Goal: Download file/media

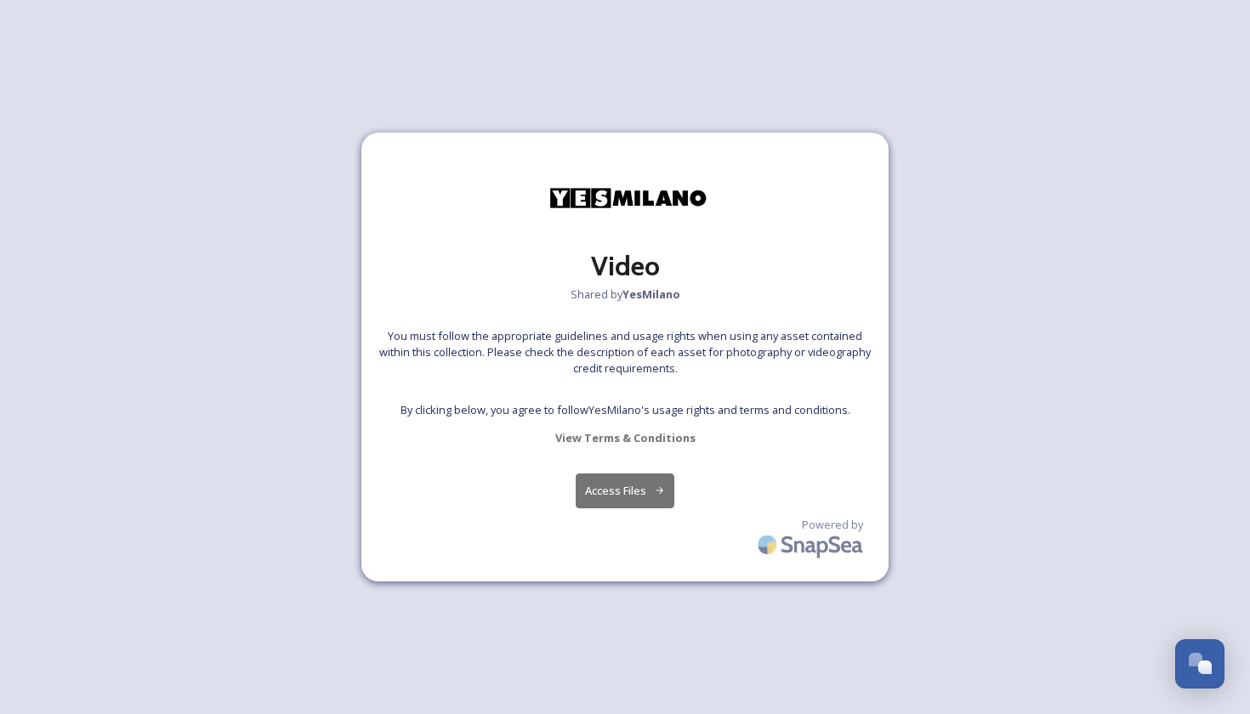
click at [620, 495] on button "Access Files" at bounding box center [624, 490] width 99 height 35
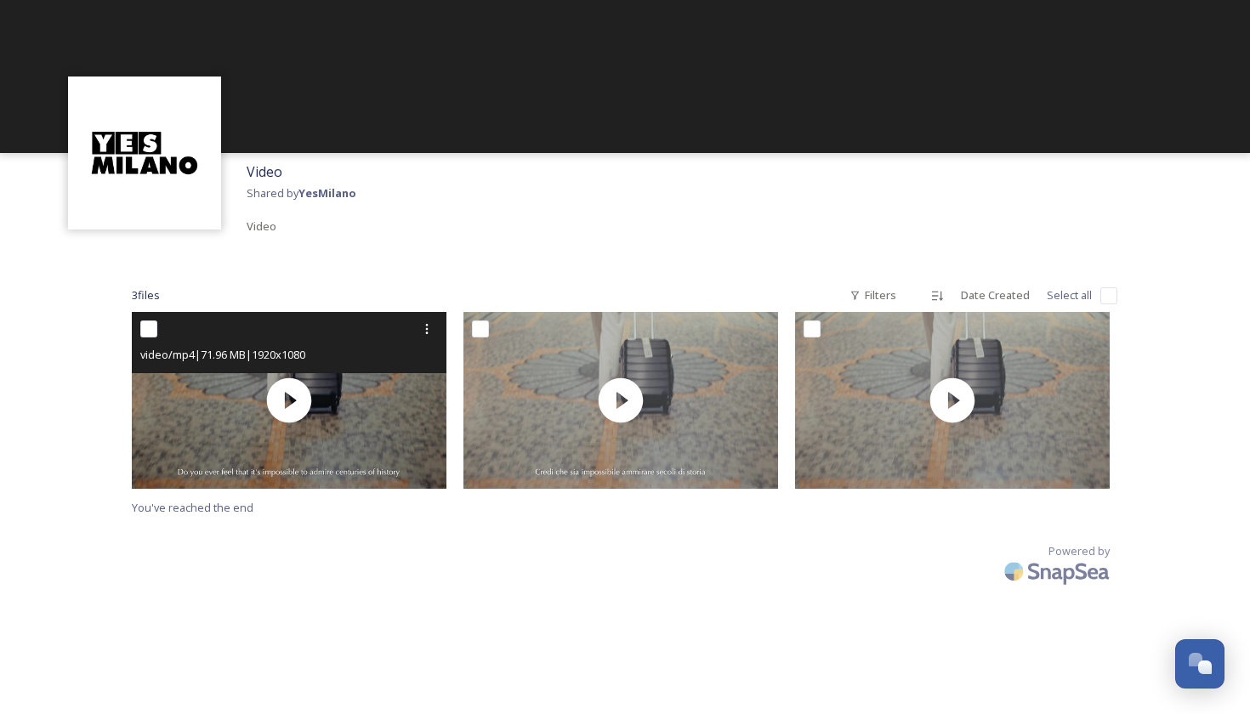
click at [151, 328] on input "checkbox" at bounding box center [148, 328] width 17 height 17
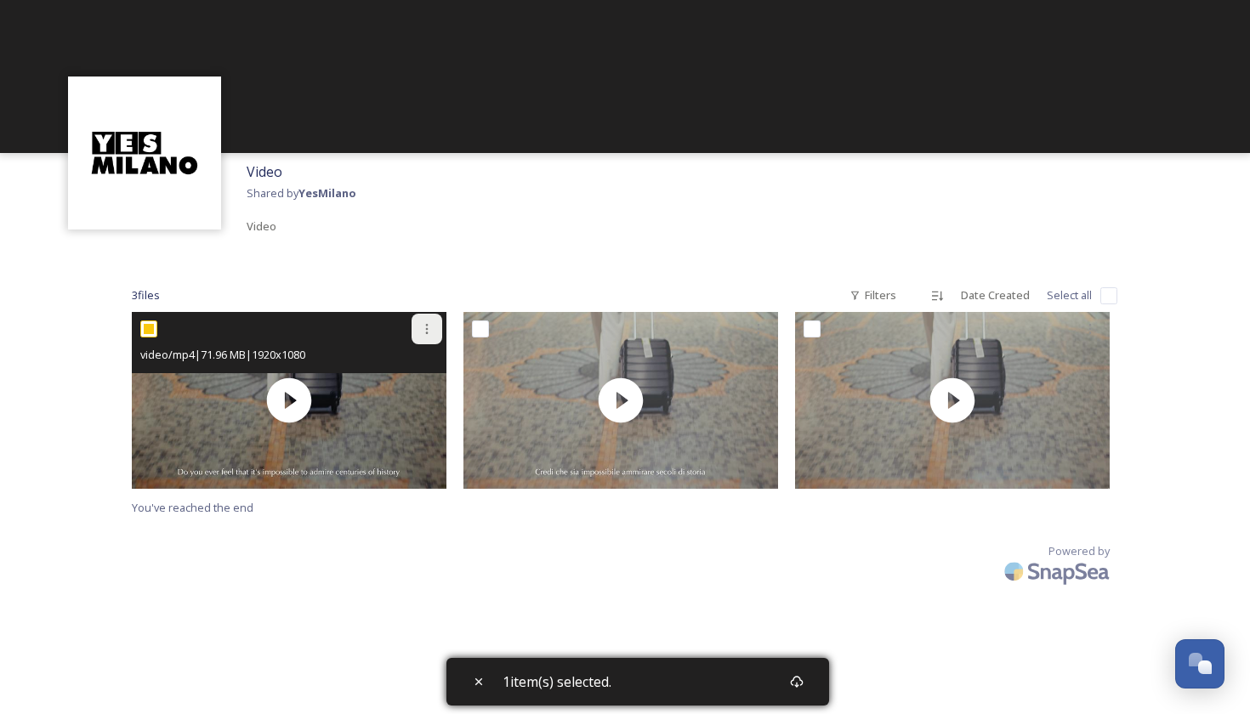
click at [427, 327] on icon at bounding box center [427, 329] width 3 height 10
click at [417, 391] on span "Download" at bounding box center [407, 399] width 52 height 16
click at [428, 332] on icon at bounding box center [427, 329] width 14 height 14
click at [406, 394] on span "Download" at bounding box center [407, 399] width 52 height 16
click at [433, 330] on icon at bounding box center [427, 329] width 14 height 14
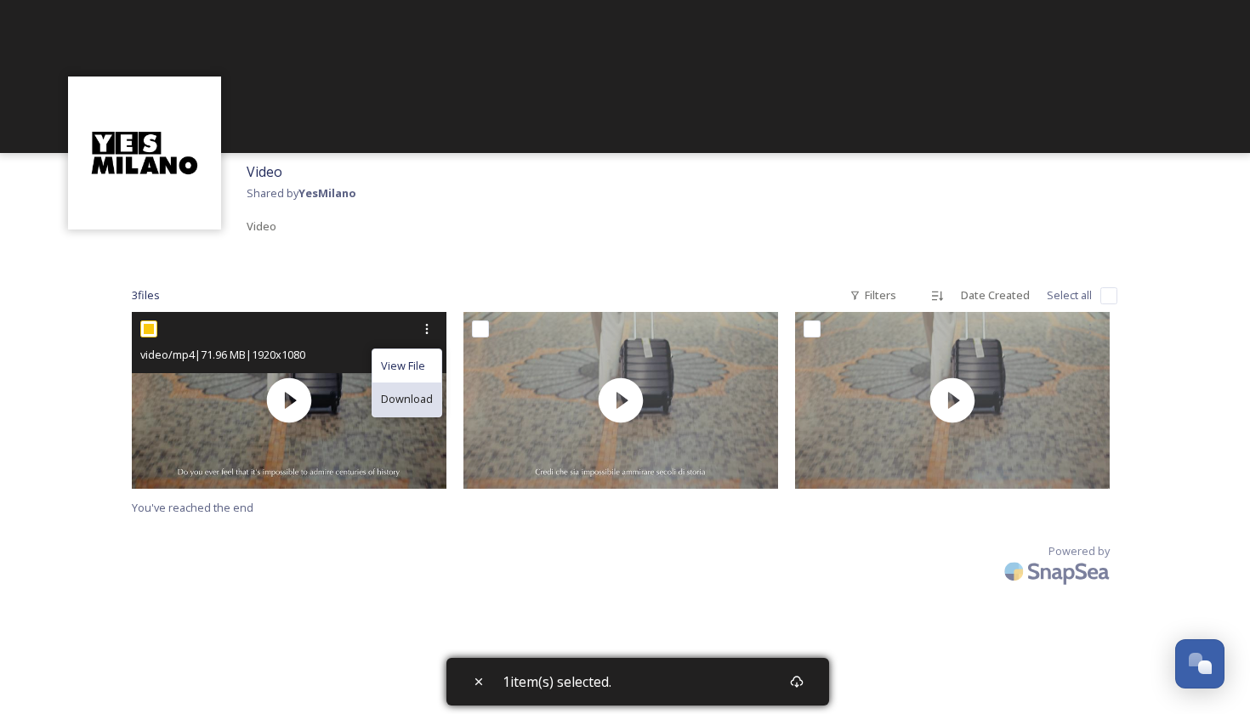
click at [404, 393] on span "Download" at bounding box center [407, 399] width 52 height 16
click at [152, 326] on input "checkbox" at bounding box center [148, 328] width 17 height 17
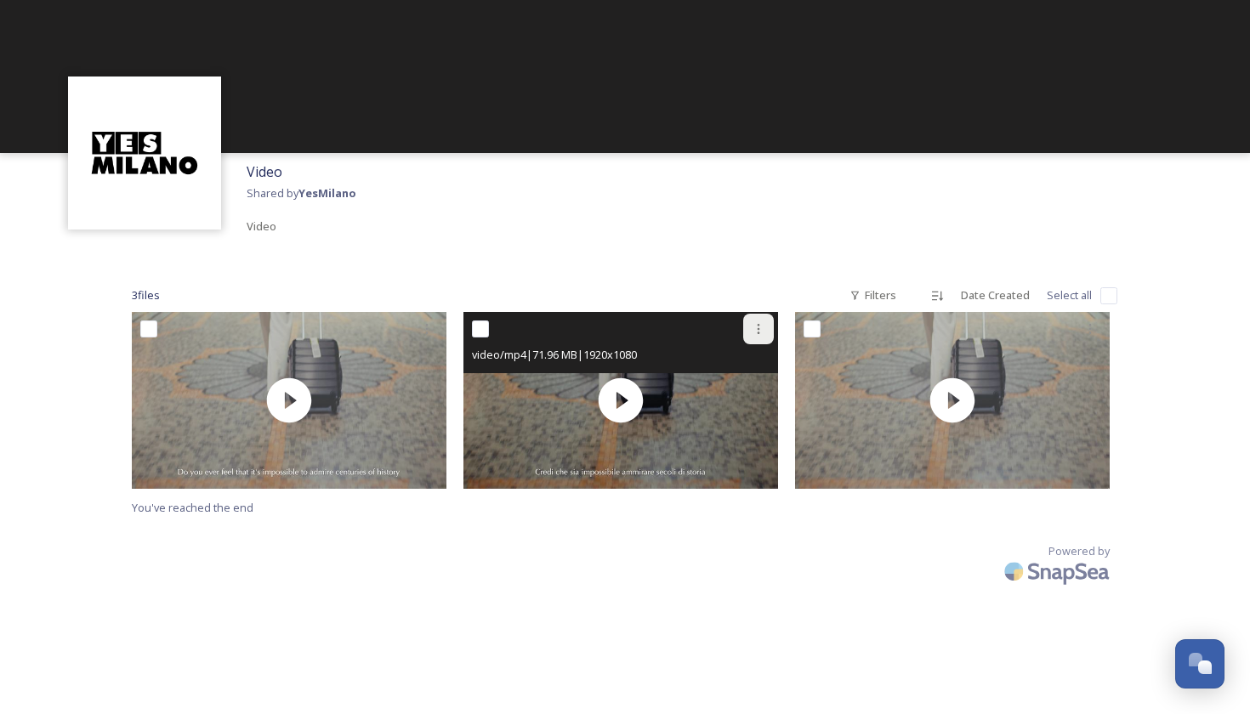
click at [756, 326] on icon at bounding box center [758, 329] width 14 height 14
click at [732, 399] on span "Download" at bounding box center [738, 399] width 52 height 16
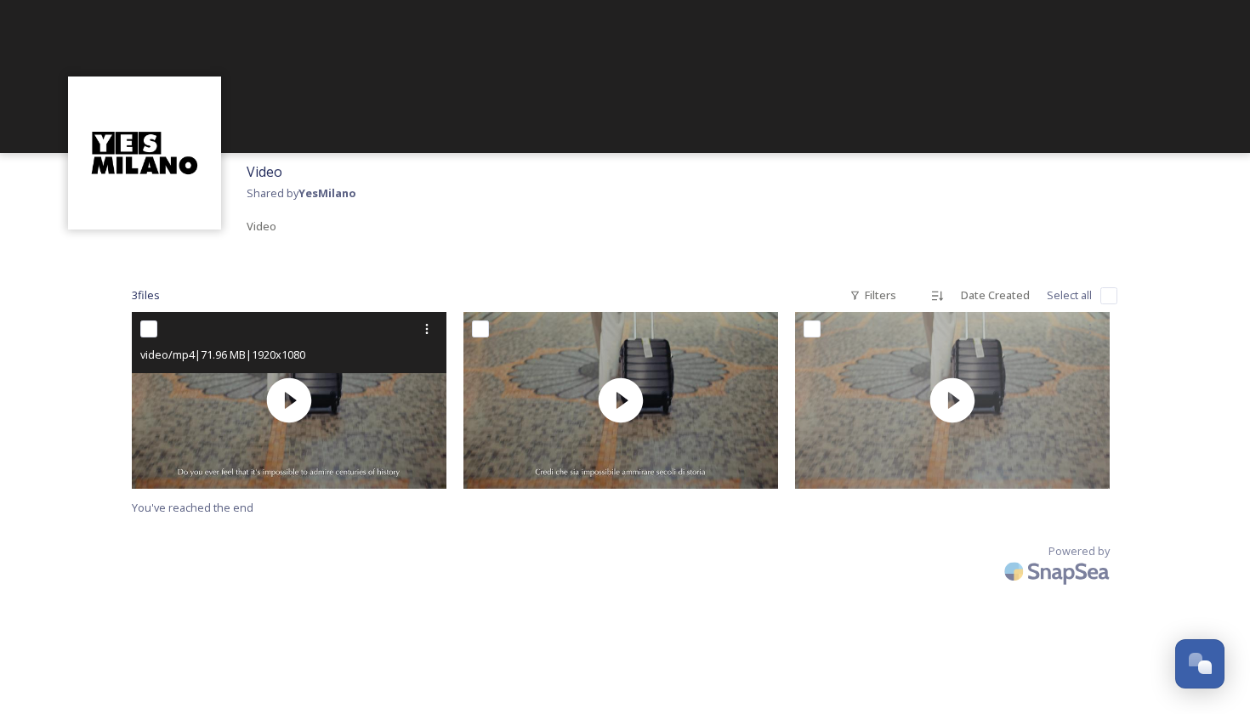
click at [150, 331] on input "checkbox" at bounding box center [148, 328] width 17 height 17
checkbox input "true"
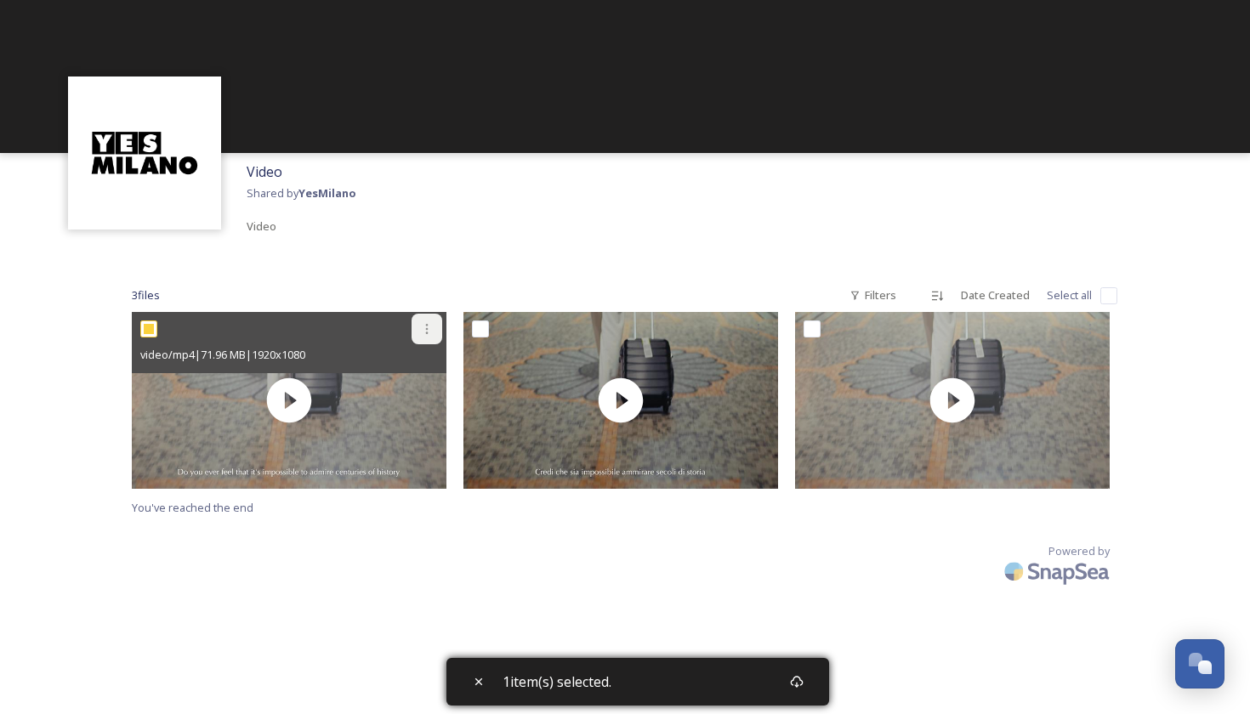
click at [424, 330] on icon at bounding box center [427, 329] width 14 height 14
click at [403, 394] on span "Download" at bounding box center [407, 399] width 52 height 16
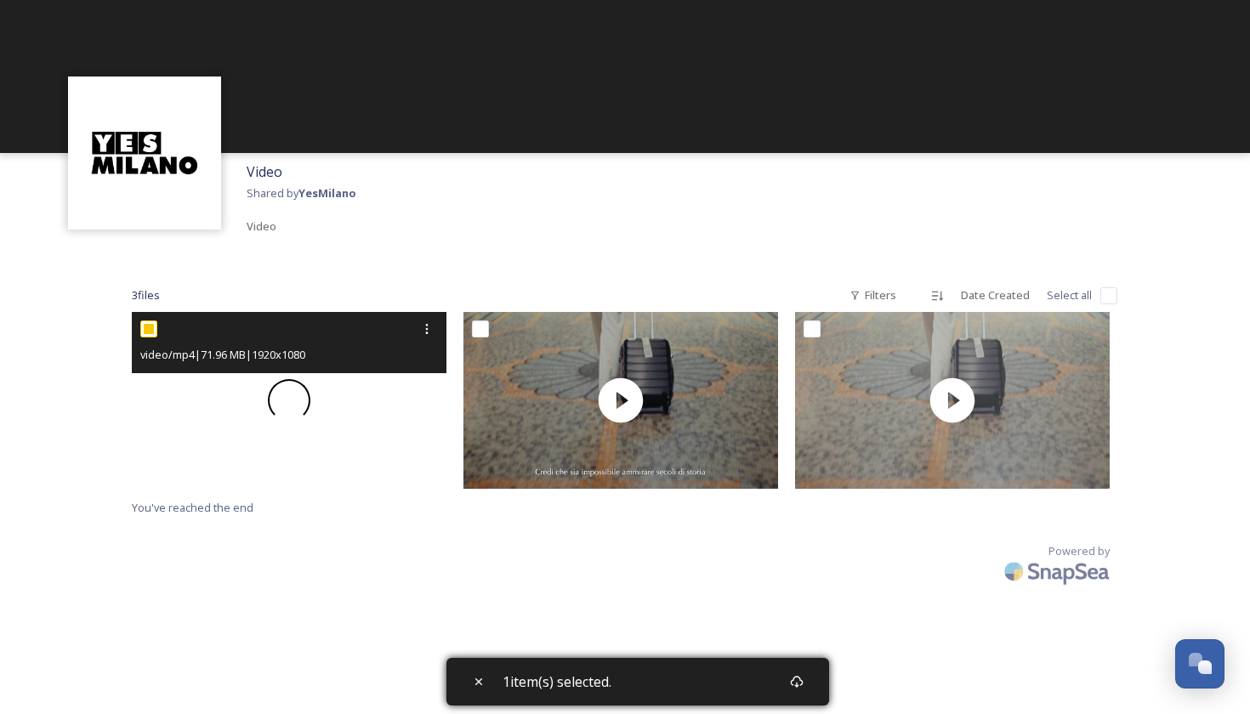
click at [403, 394] on div at bounding box center [289, 400] width 315 height 177
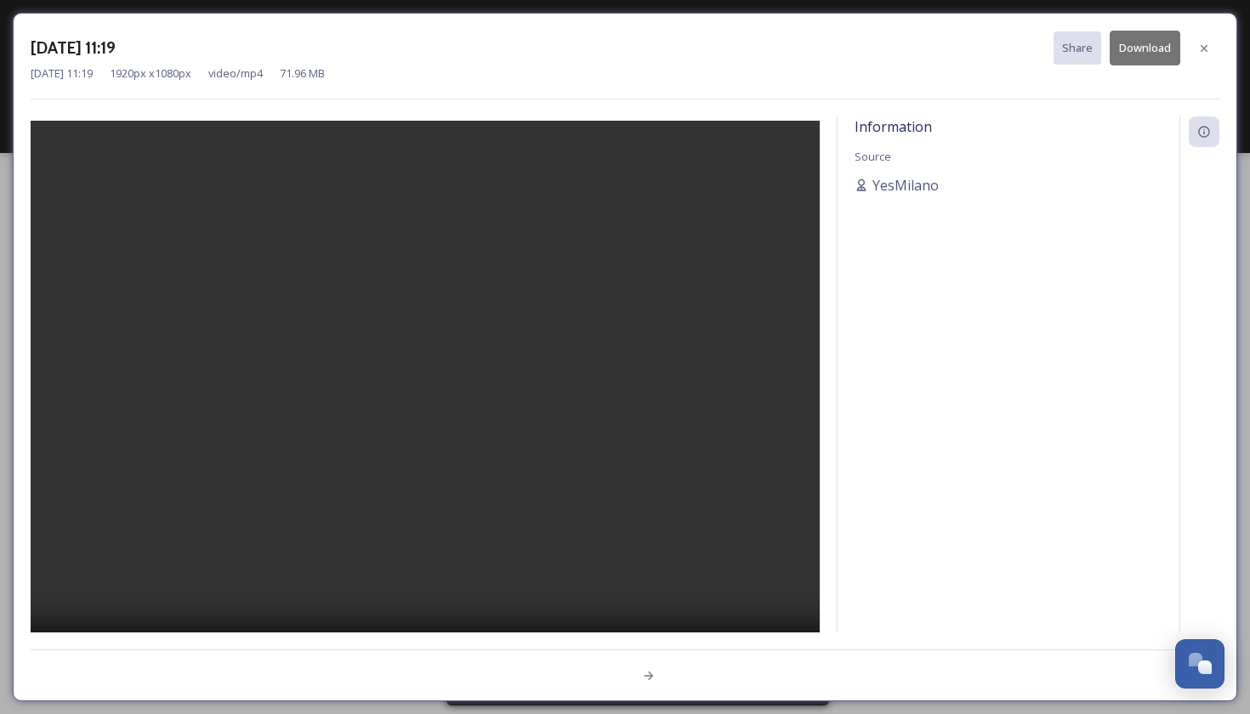
click at [1151, 45] on button "Download" at bounding box center [1144, 48] width 71 height 35
click at [1149, 45] on button "Download" at bounding box center [1144, 48] width 71 height 35
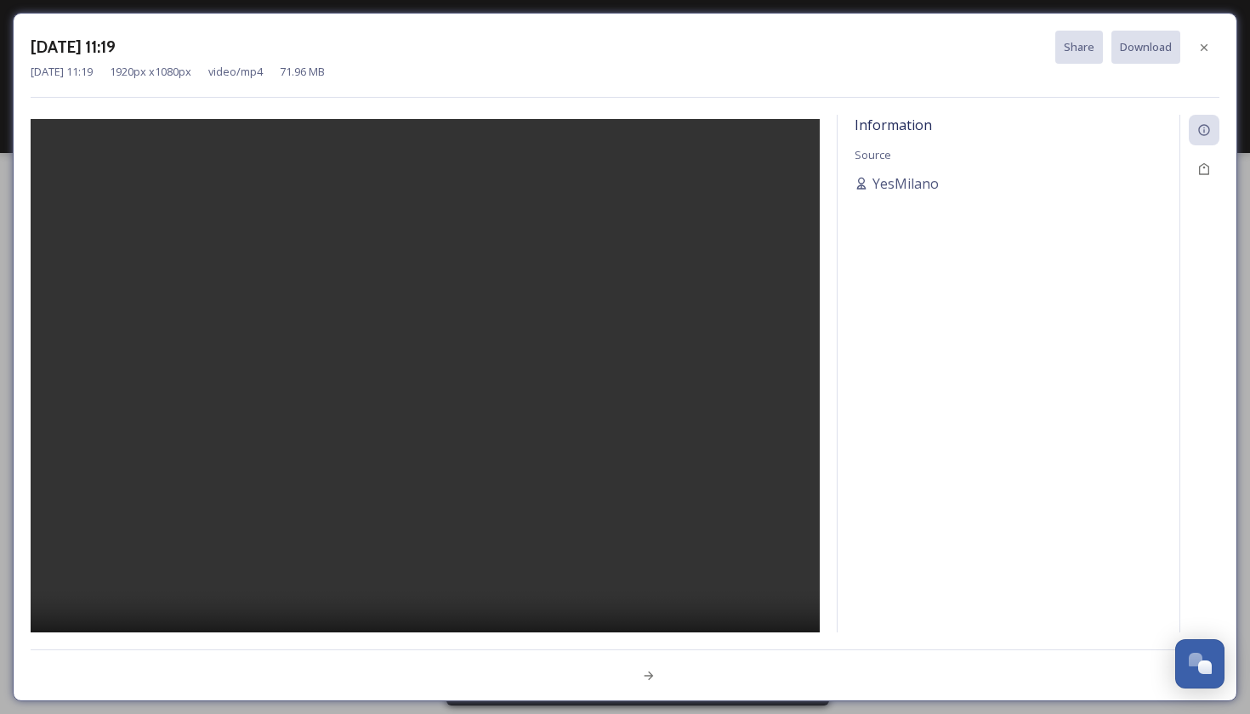
click at [1126, 115] on div "Information Source YesMilano" at bounding box center [1008, 395] width 342 height 561
click at [428, 400] on video at bounding box center [425, 399] width 789 height 561
click at [1197, 46] on icon at bounding box center [1204, 48] width 14 height 14
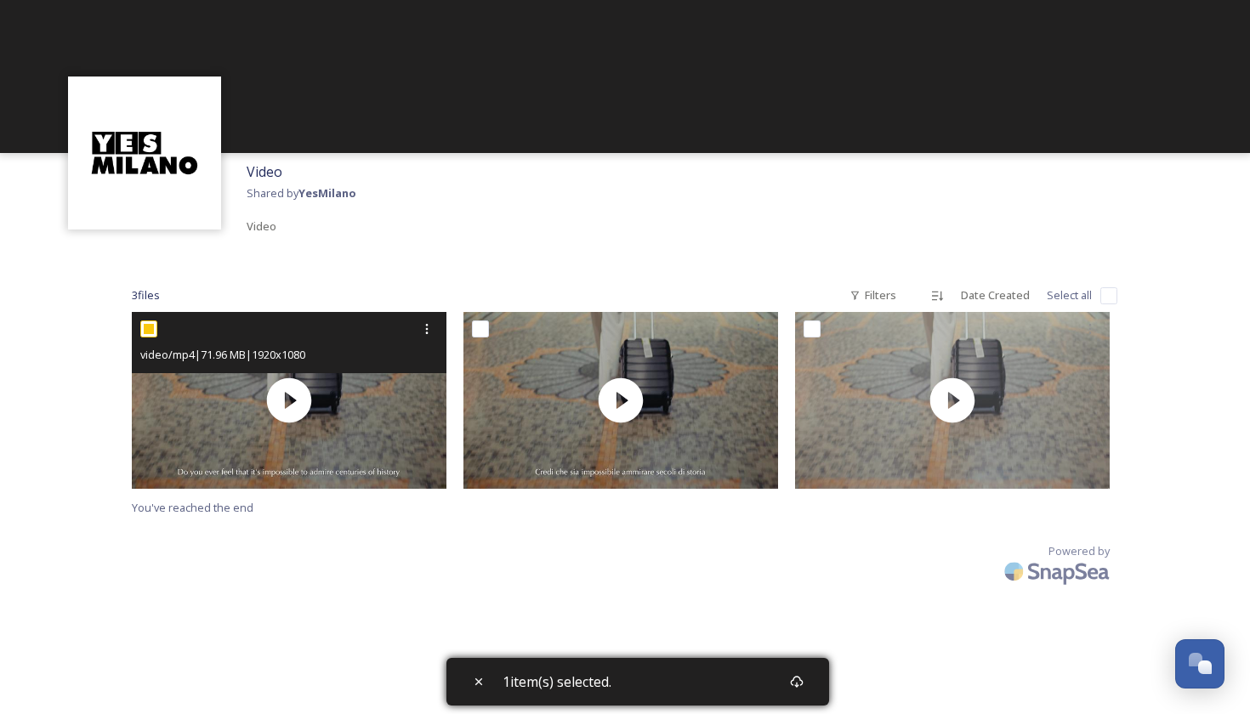
click at [150, 328] on input "checkbox" at bounding box center [148, 328] width 17 height 17
checkbox input "false"
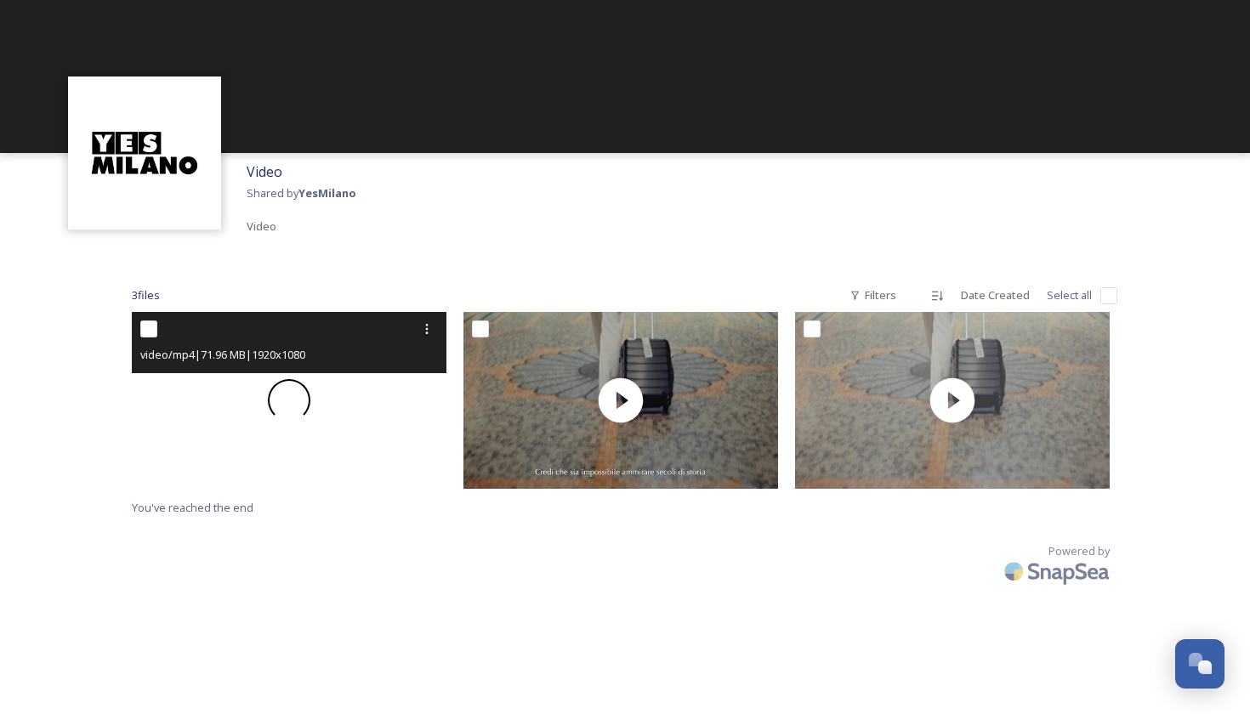
click at [299, 392] on span at bounding box center [289, 401] width 50 height 50
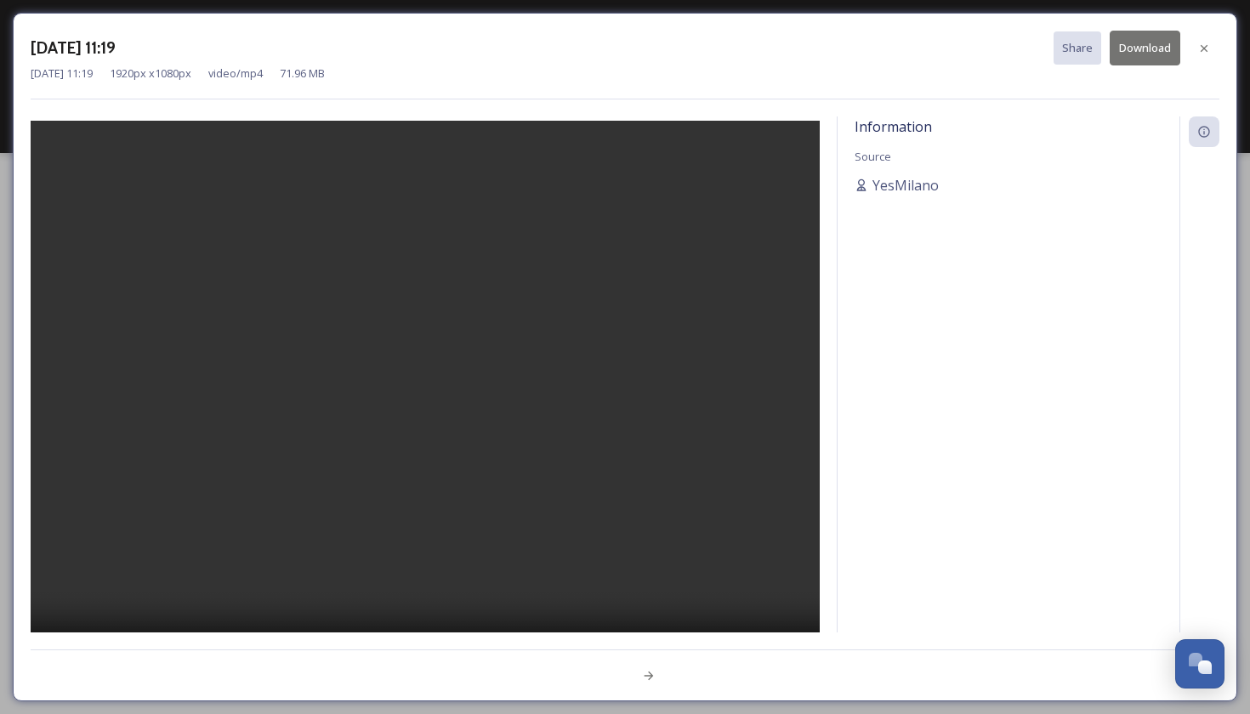
click at [410, 392] on video at bounding box center [425, 401] width 789 height 561
click at [1141, 48] on button "Download" at bounding box center [1144, 48] width 71 height 35
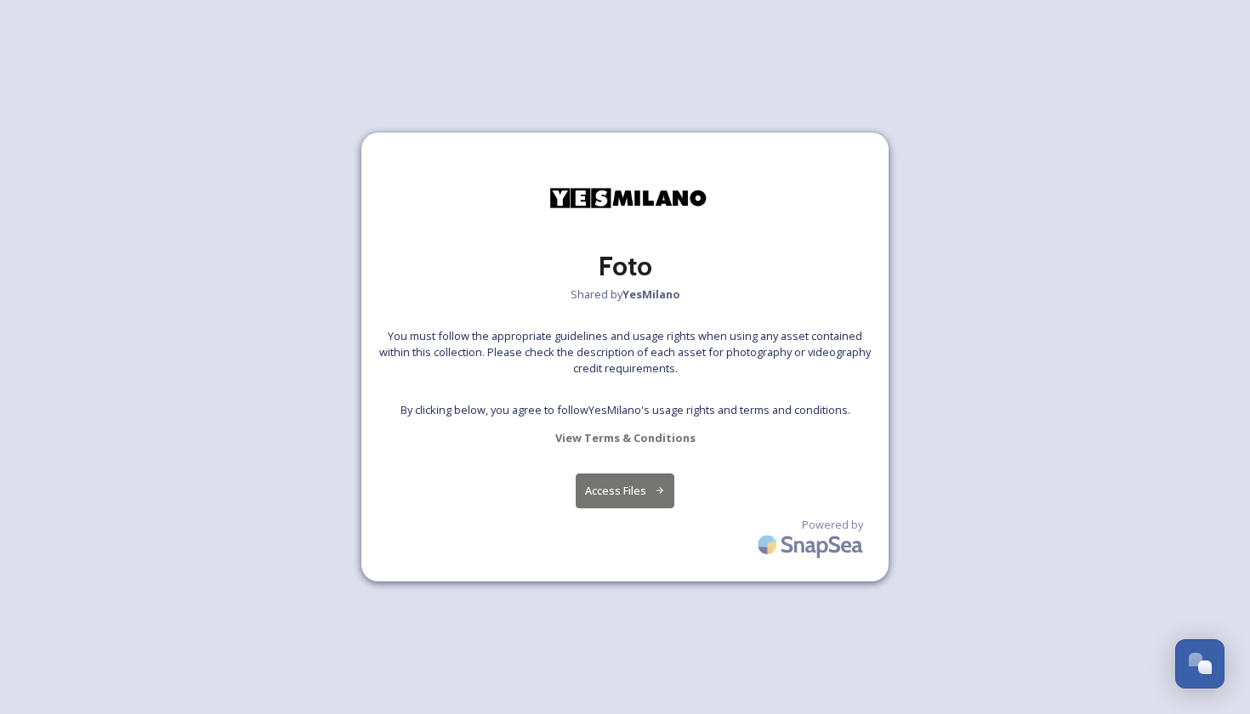
click at [631, 485] on button "Access Files" at bounding box center [624, 490] width 99 height 35
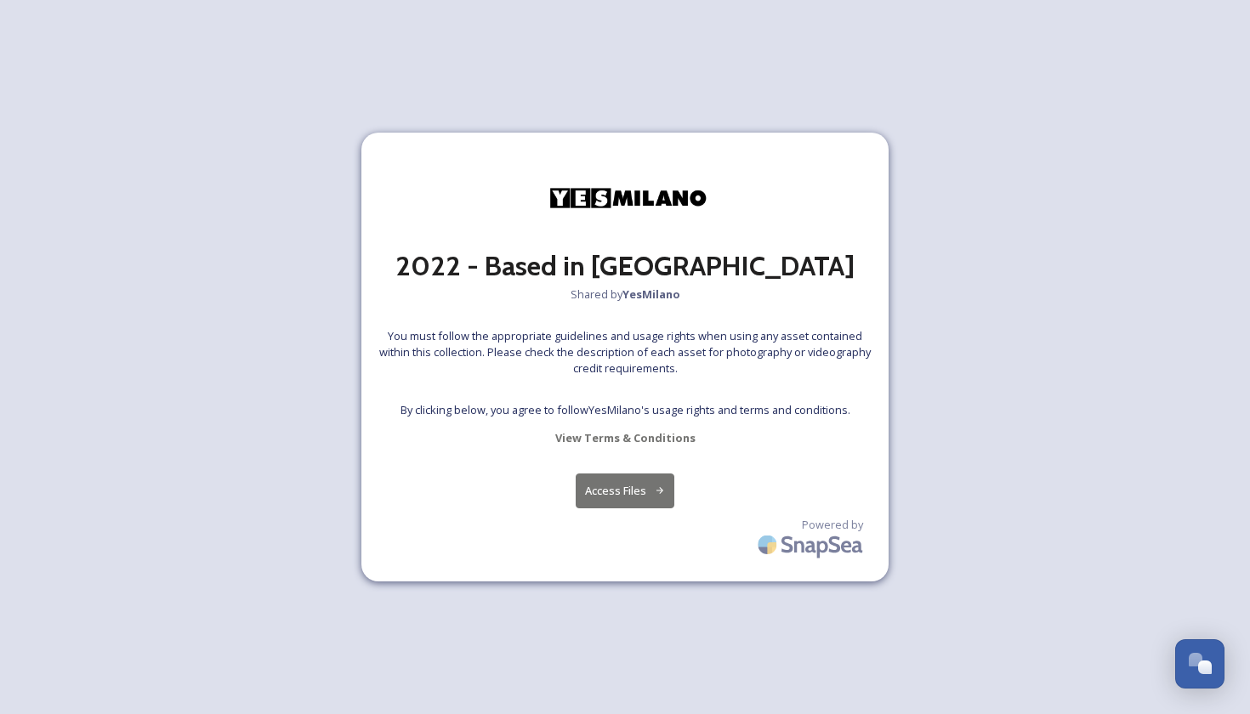
click at [564, 489] on div "2022 - Based in [GEOGRAPHIC_DATA] Shared by YesMilano You must follow the appro…" at bounding box center [624, 357] width 527 height 449
click at [608, 489] on button "Access Files" at bounding box center [624, 490] width 99 height 35
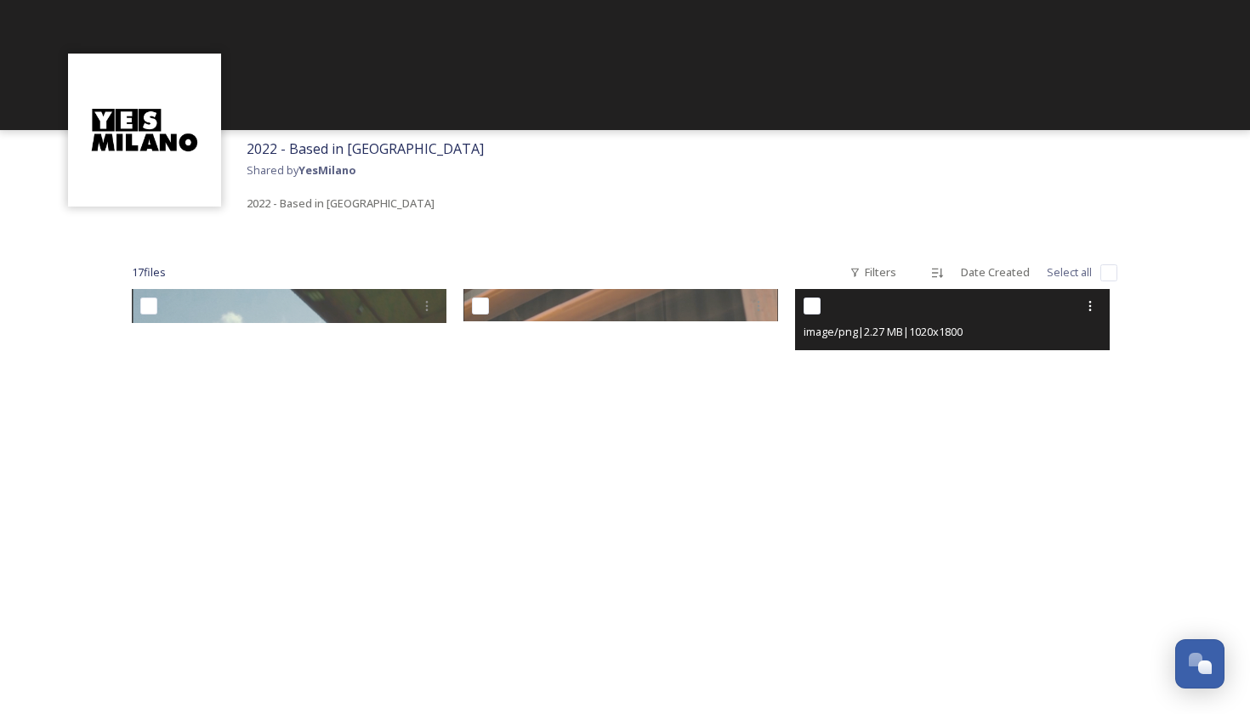
scroll to position [19, 0]
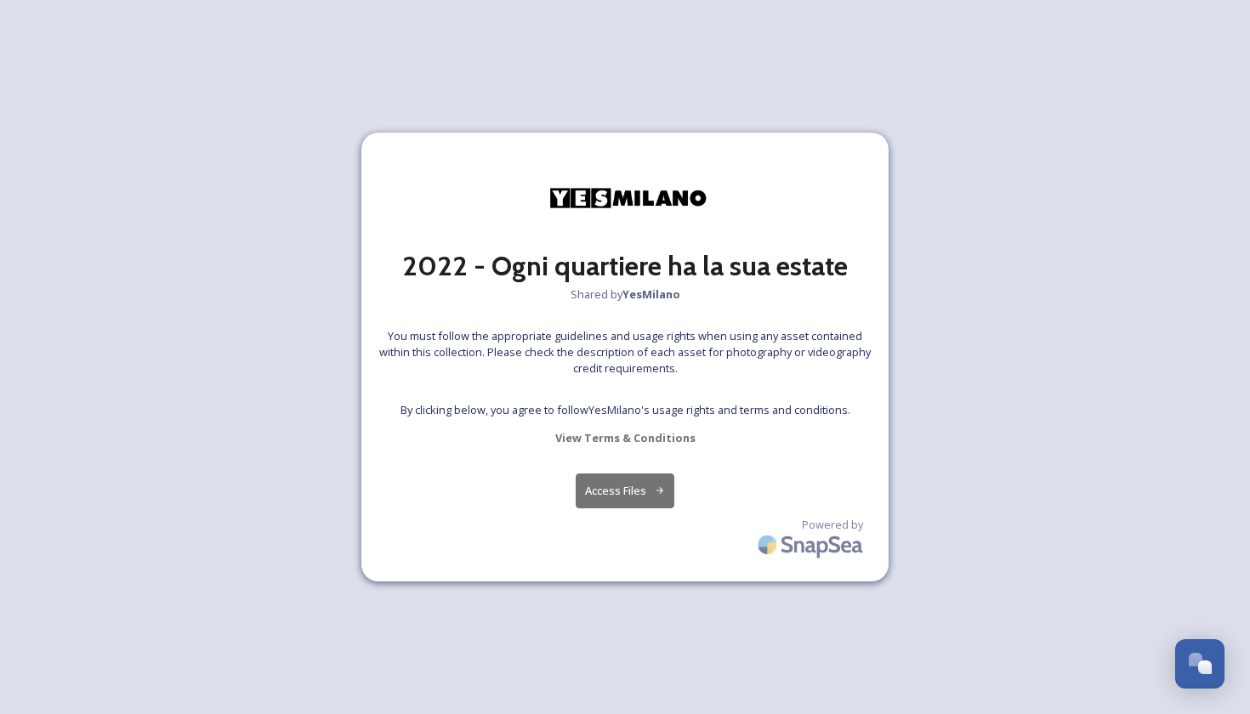
click at [602, 499] on button "Access Files" at bounding box center [624, 490] width 99 height 35
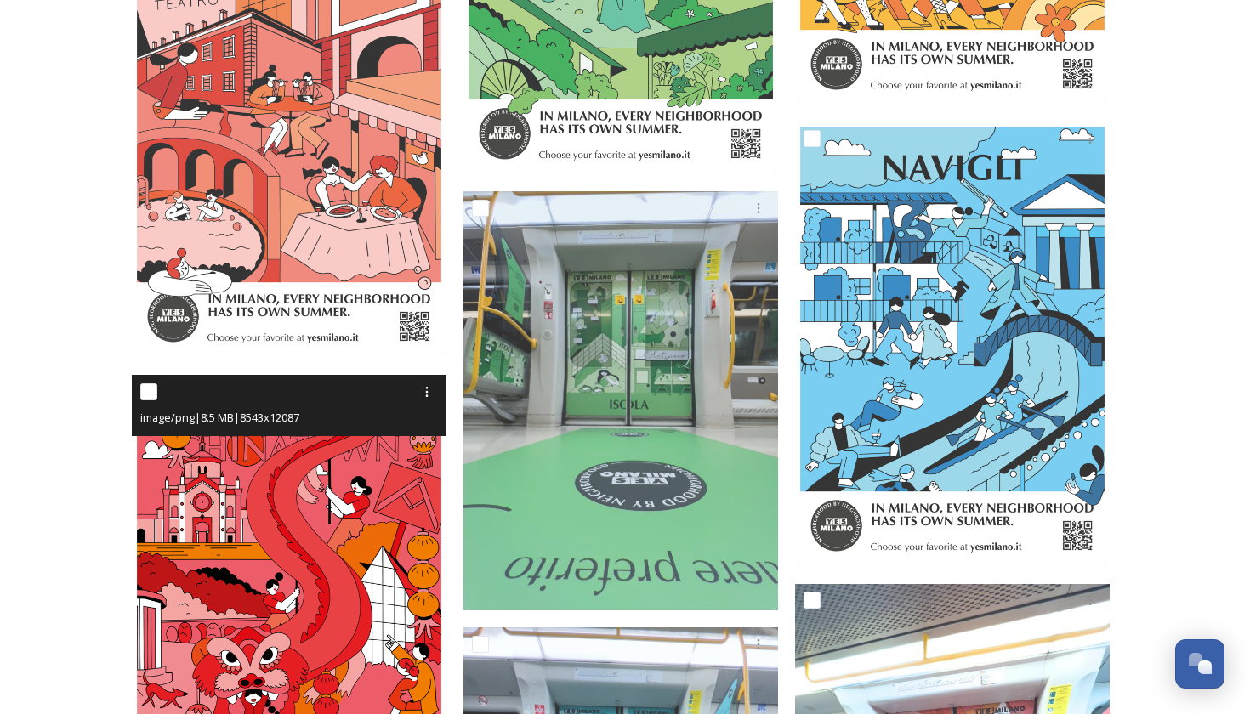
scroll to position [1597, 0]
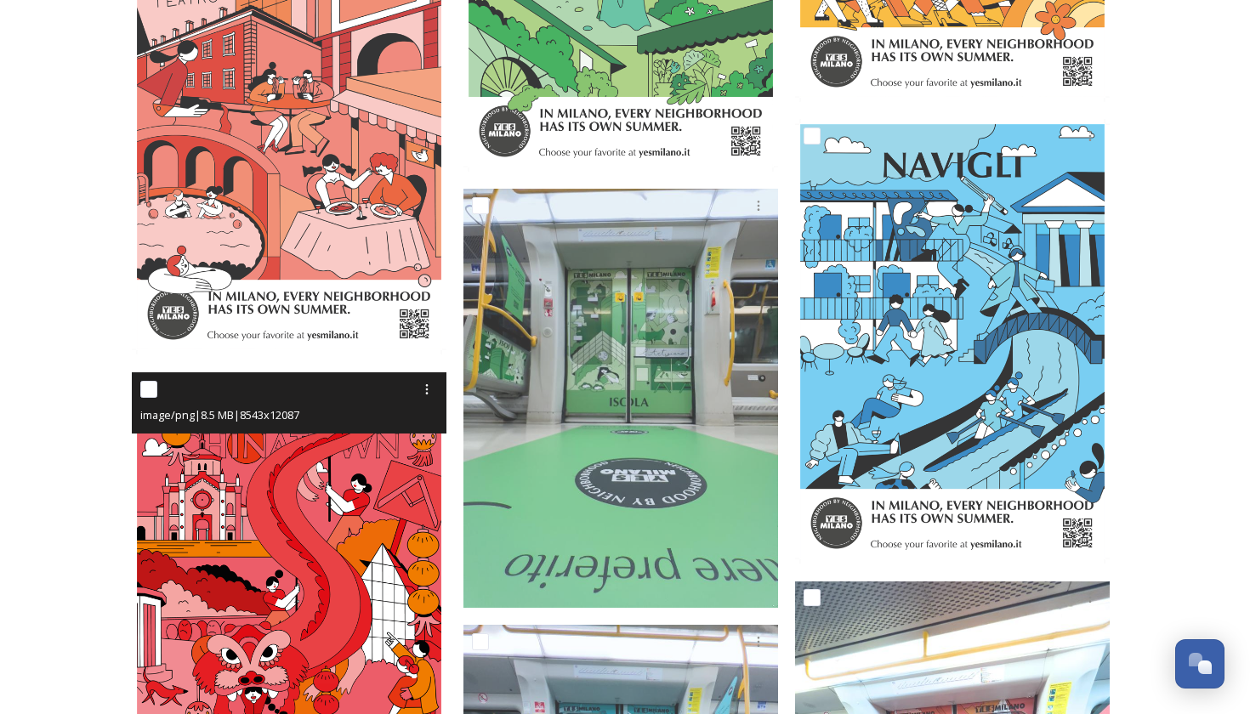
click at [145, 384] on input "checkbox" at bounding box center [148, 389] width 17 height 17
checkbox input "true"
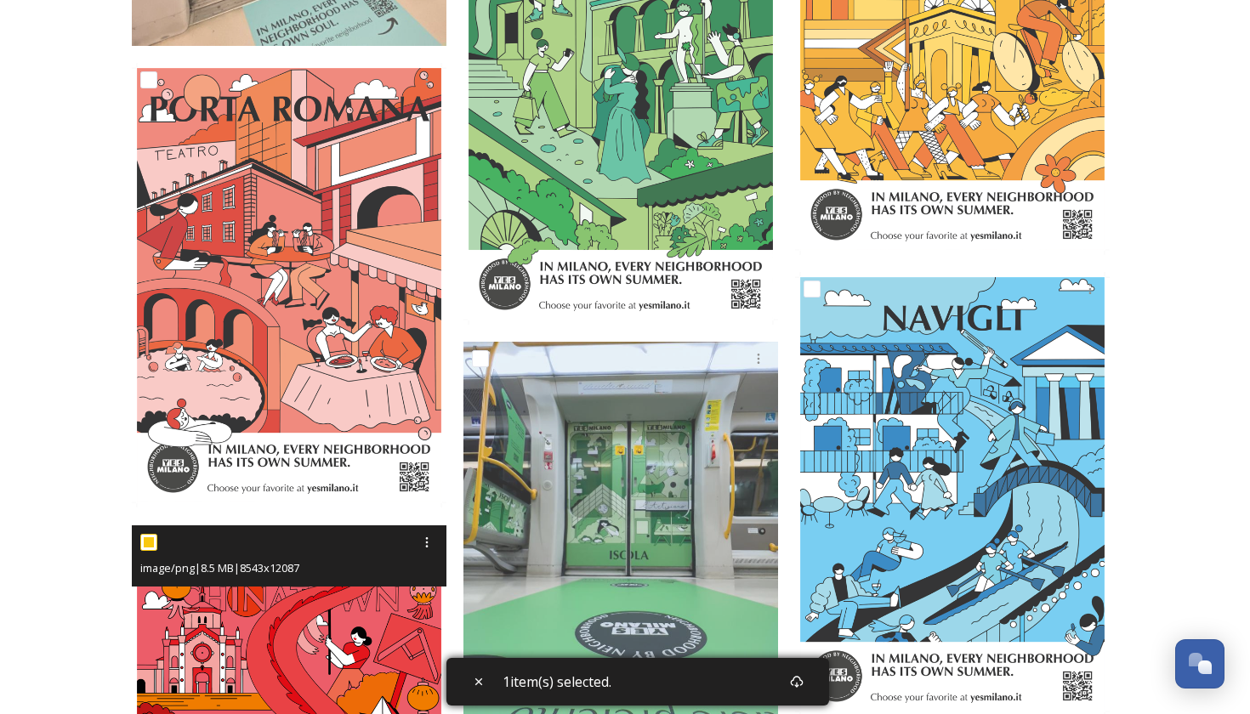
scroll to position [1303, 0]
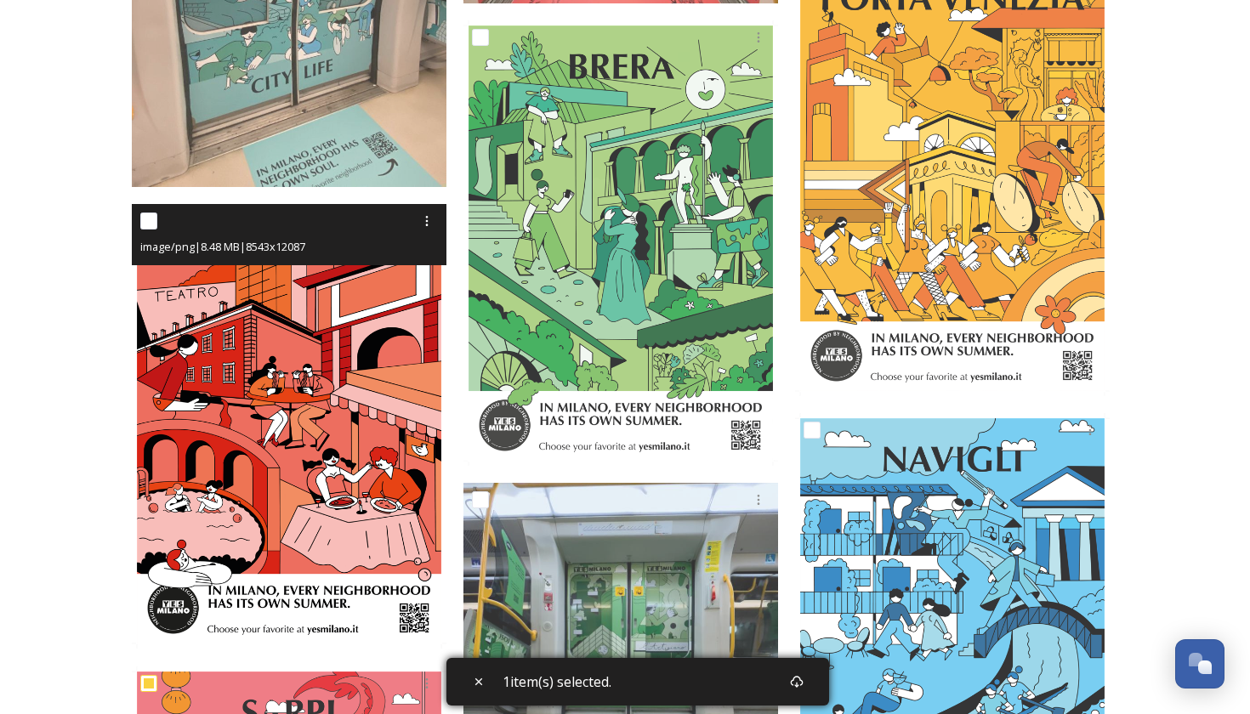
click at [153, 217] on input "checkbox" at bounding box center [148, 221] width 17 height 17
checkbox input "true"
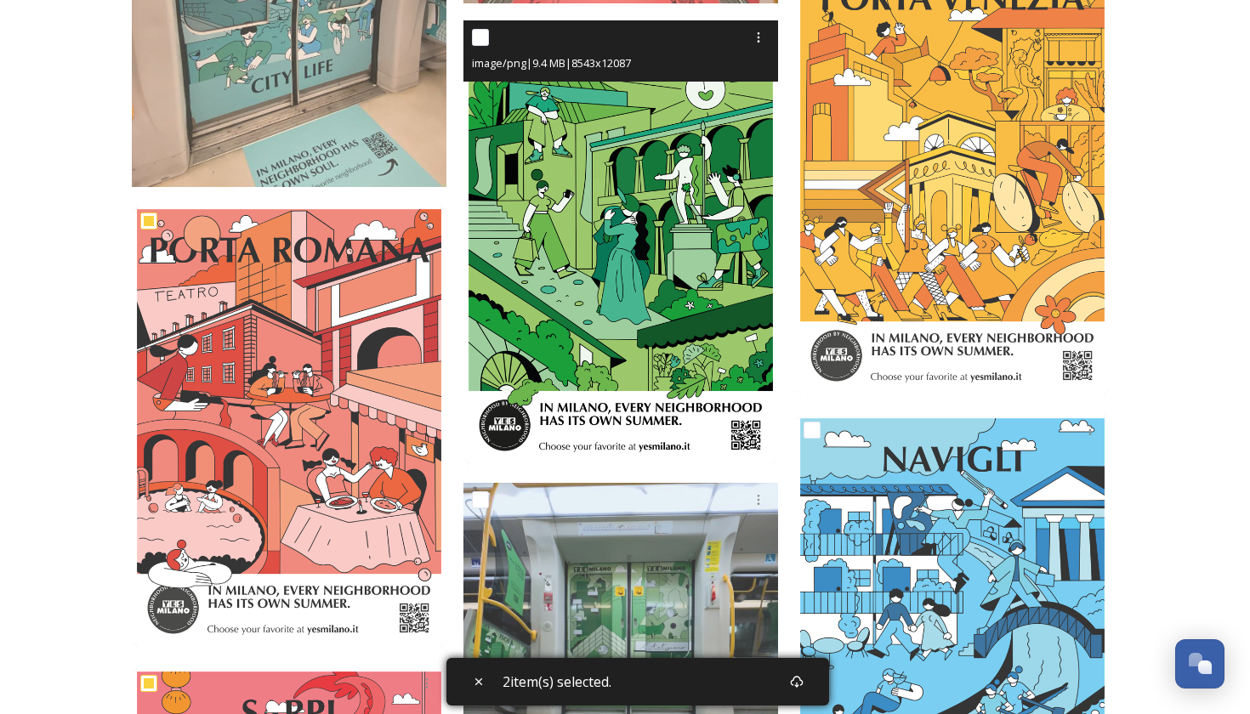
click at [476, 29] on input "checkbox" at bounding box center [480, 37] width 17 height 17
checkbox input "true"
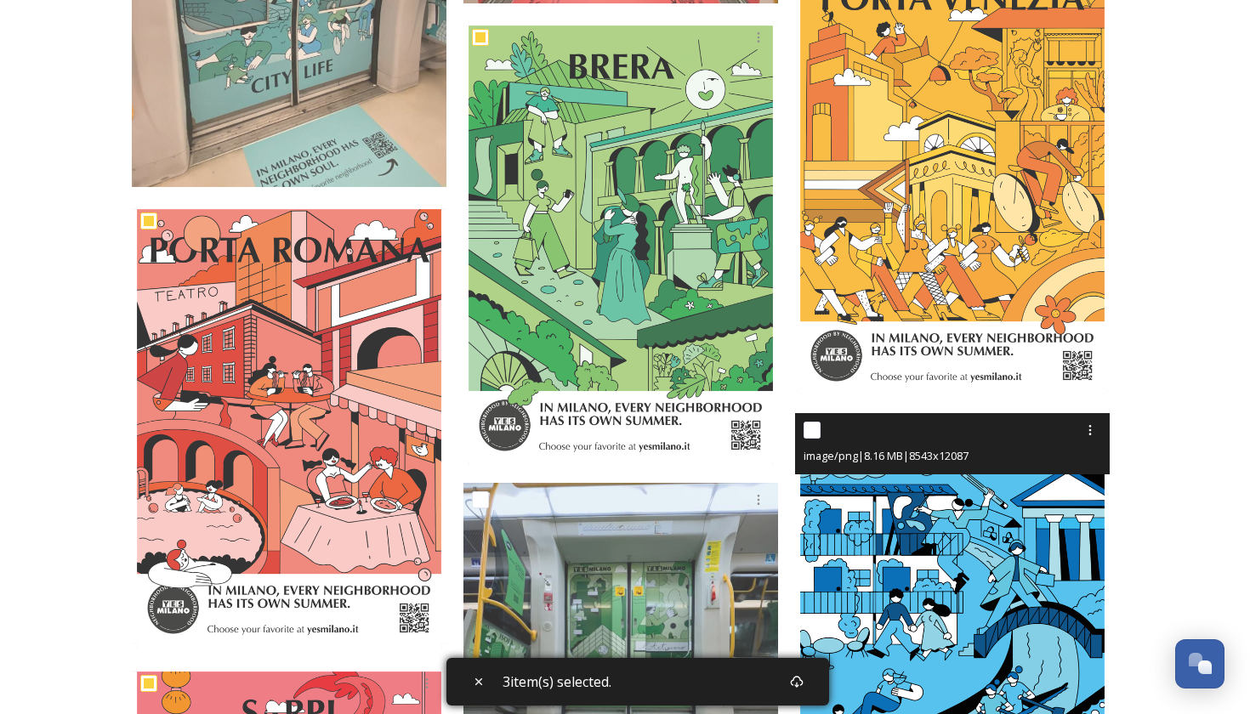
click at [804, 427] on input "checkbox" at bounding box center [811, 430] width 17 height 17
checkbox input "true"
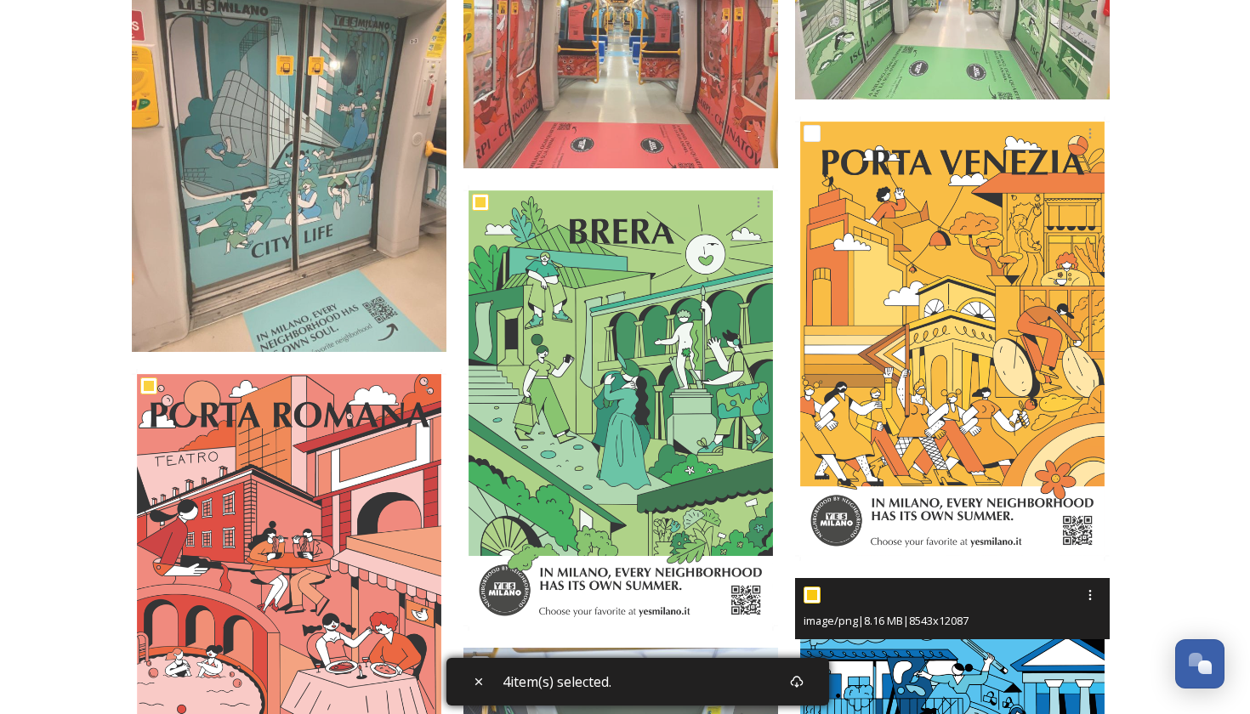
scroll to position [1136, 0]
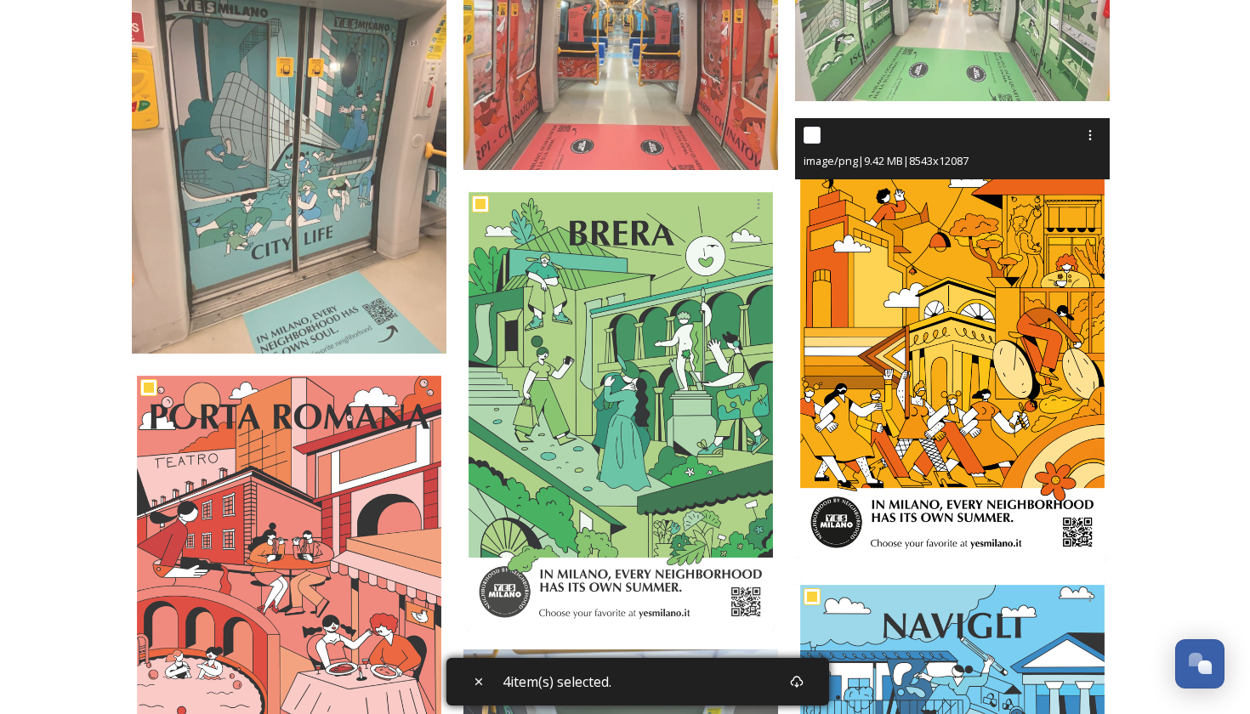
click at [814, 133] on input "checkbox" at bounding box center [811, 135] width 17 height 17
checkbox input "true"
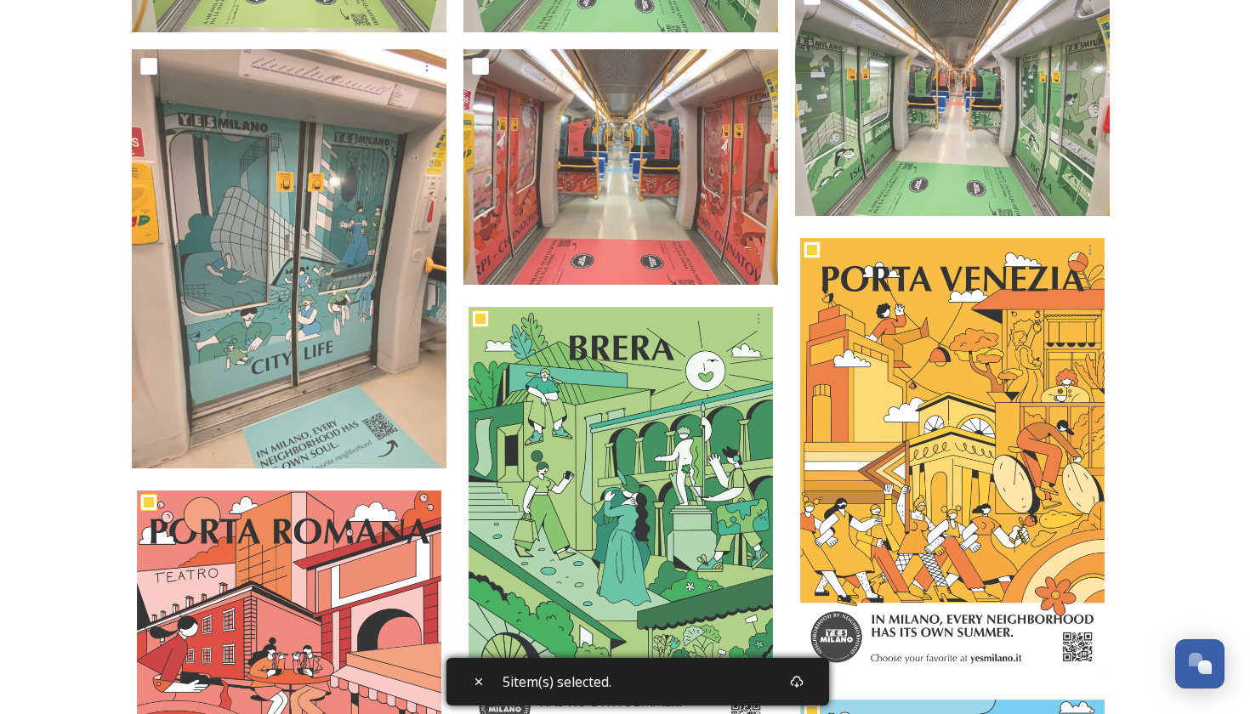
scroll to position [1111, 0]
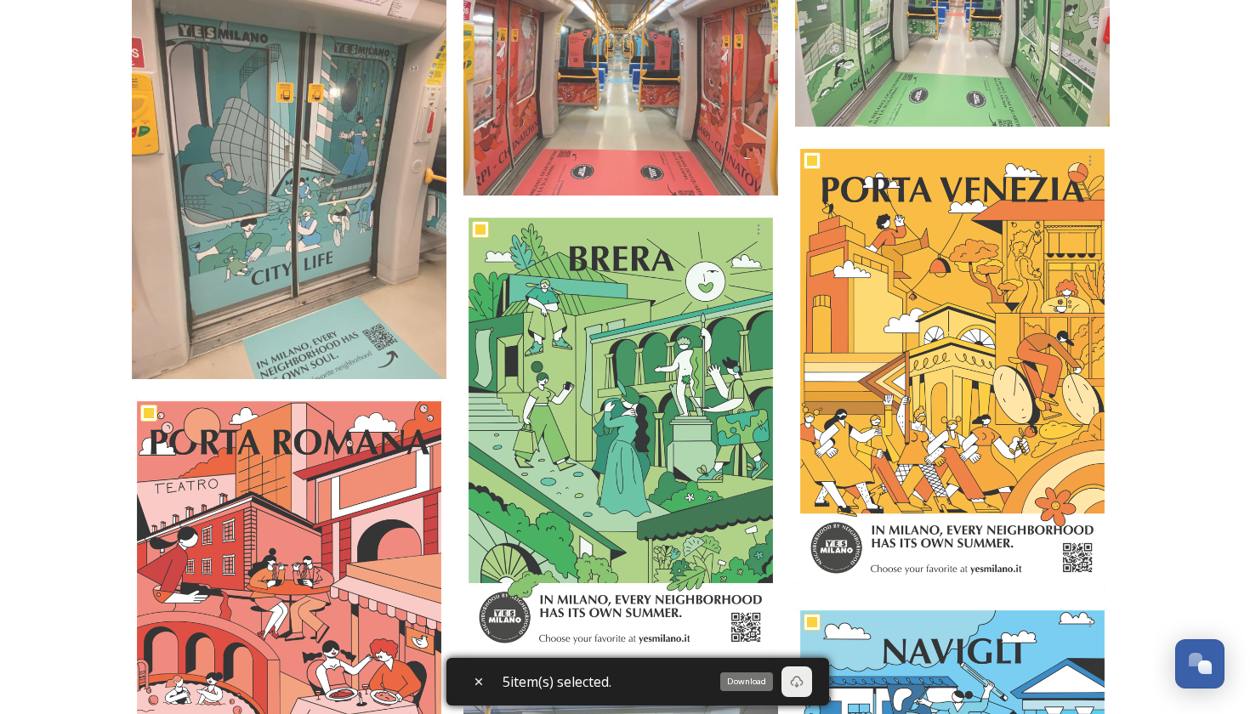
click at [803, 686] on icon at bounding box center [797, 682] width 14 height 14
click at [802, 683] on icon at bounding box center [797, 682] width 13 height 12
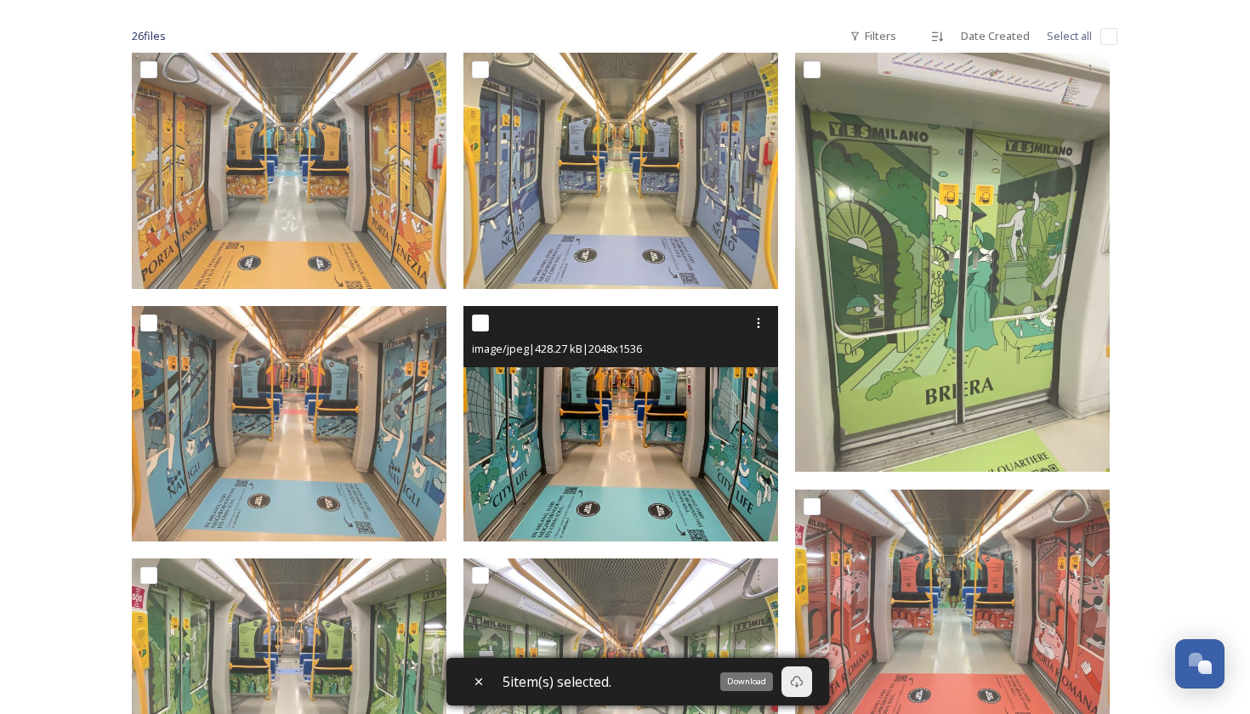
scroll to position [258, 0]
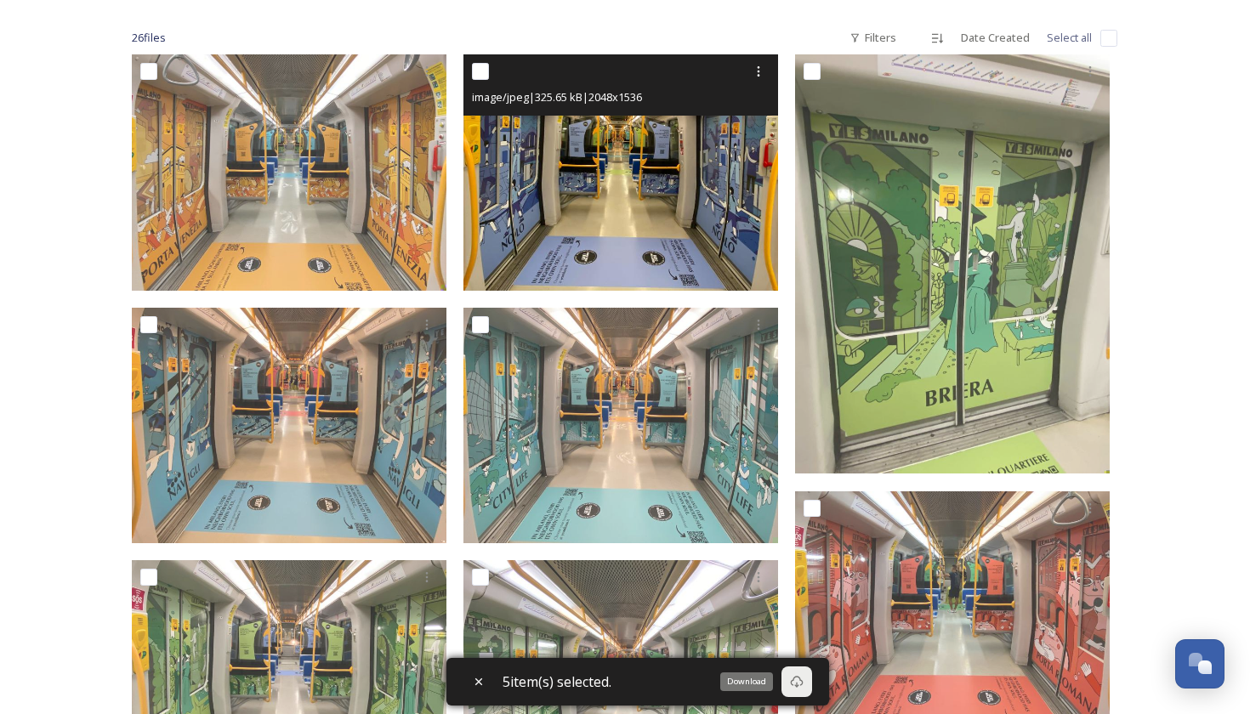
click at [476, 67] on input "checkbox" at bounding box center [480, 71] width 17 height 17
checkbox input "true"
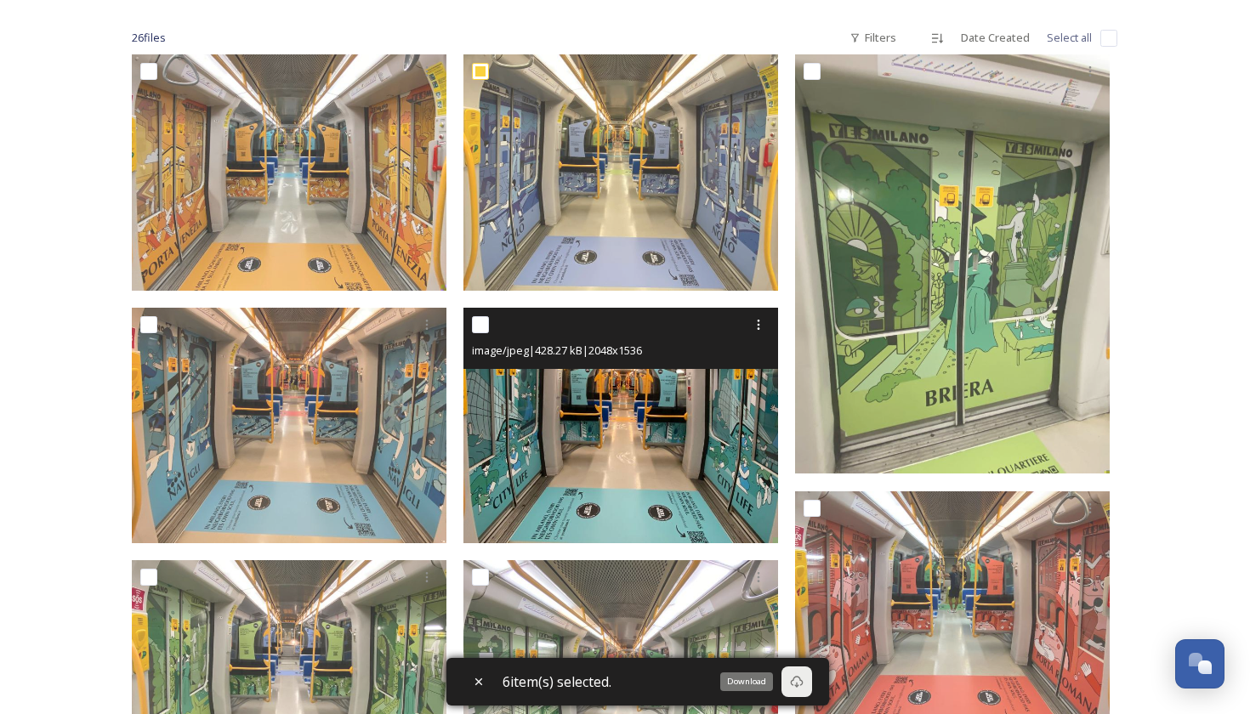
click at [479, 328] on input "checkbox" at bounding box center [480, 324] width 17 height 17
checkbox input "true"
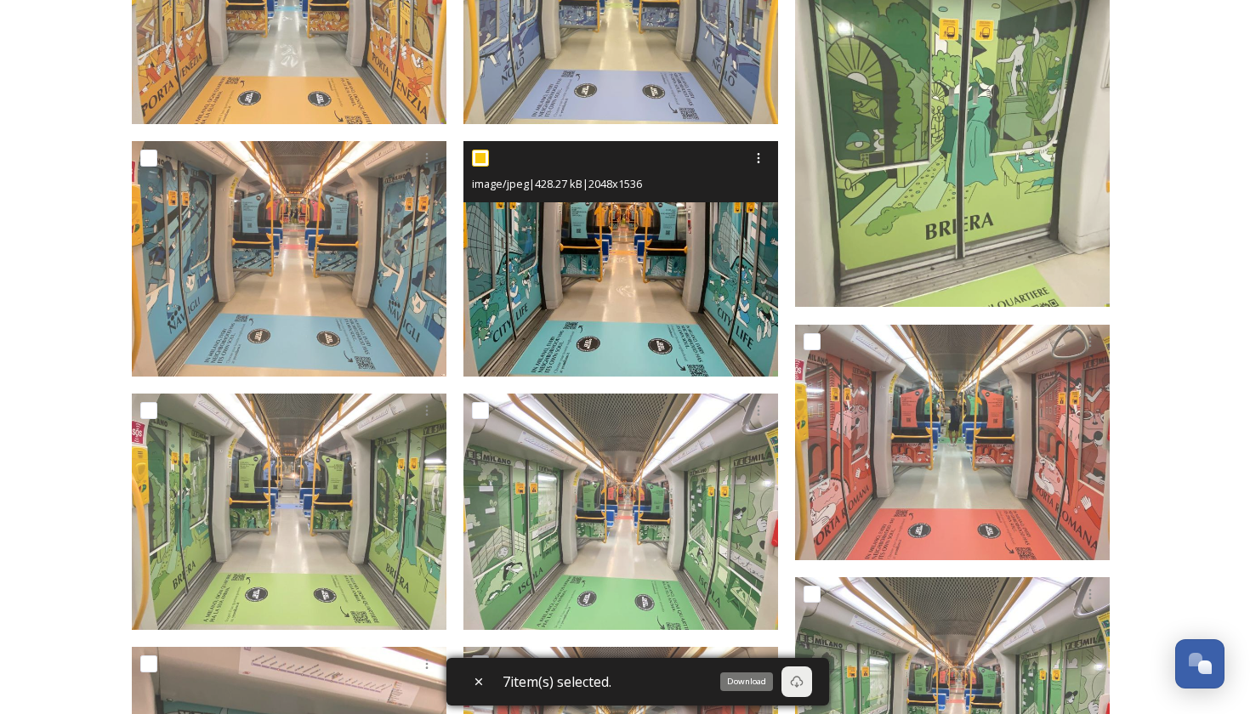
scroll to position [454, 0]
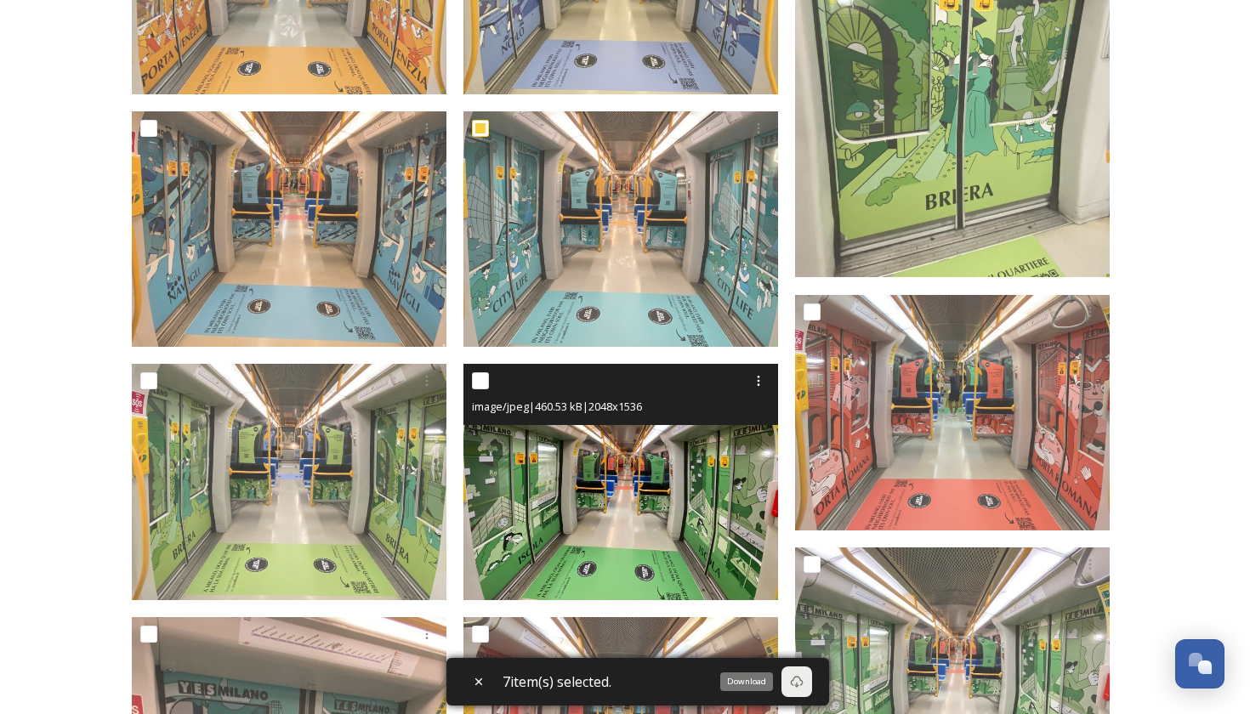
click at [480, 386] on input "checkbox" at bounding box center [480, 380] width 17 height 17
checkbox input "true"
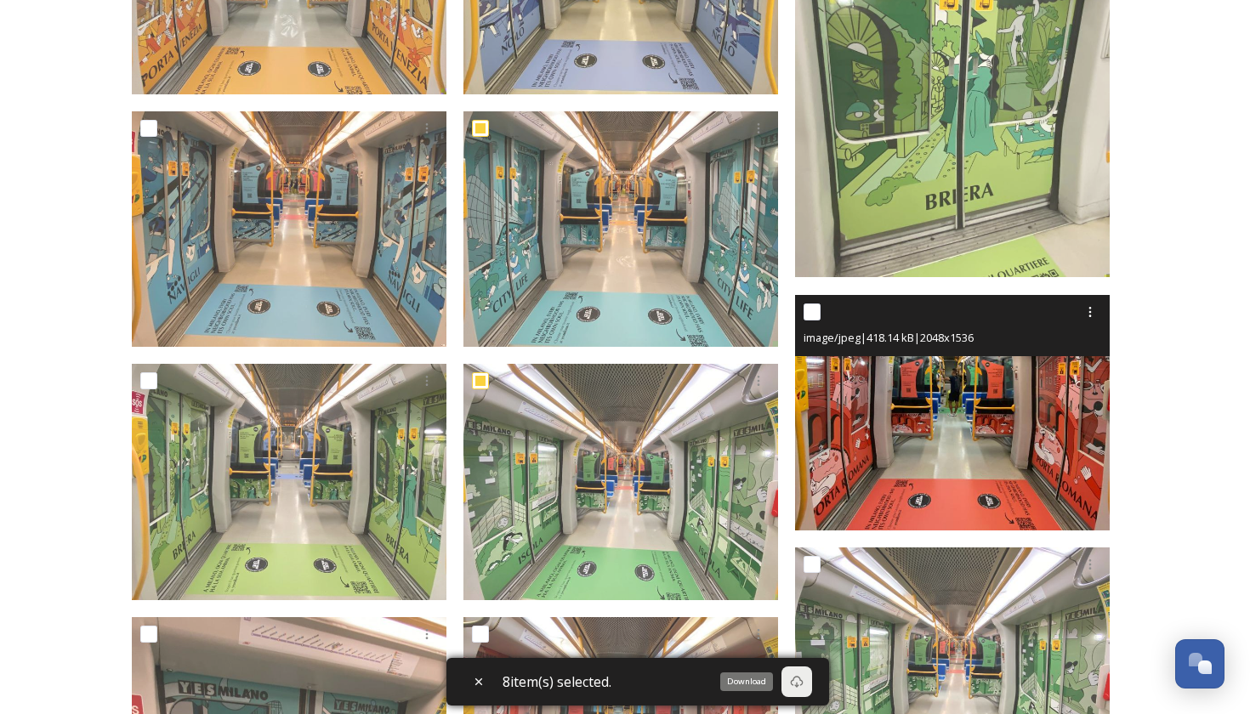
click at [809, 322] on div at bounding box center [954, 312] width 302 height 31
click at [814, 311] on input "checkbox" at bounding box center [811, 311] width 17 height 17
checkbox input "true"
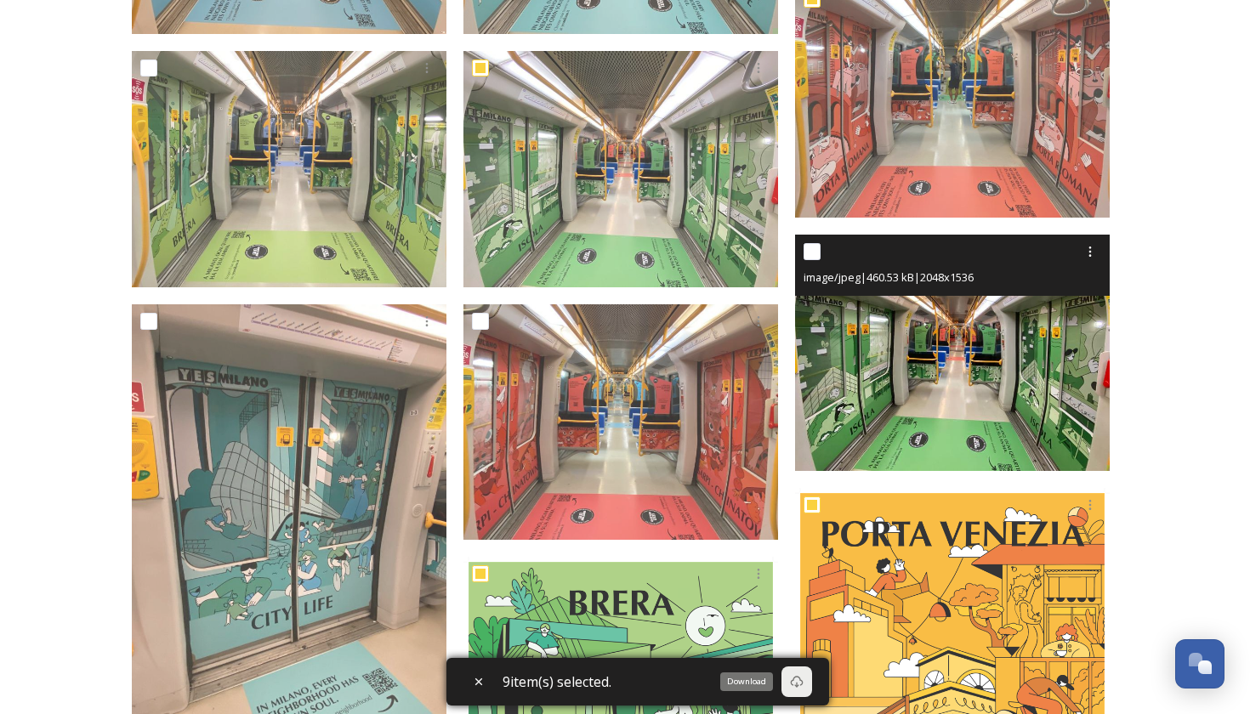
scroll to position [761, 0]
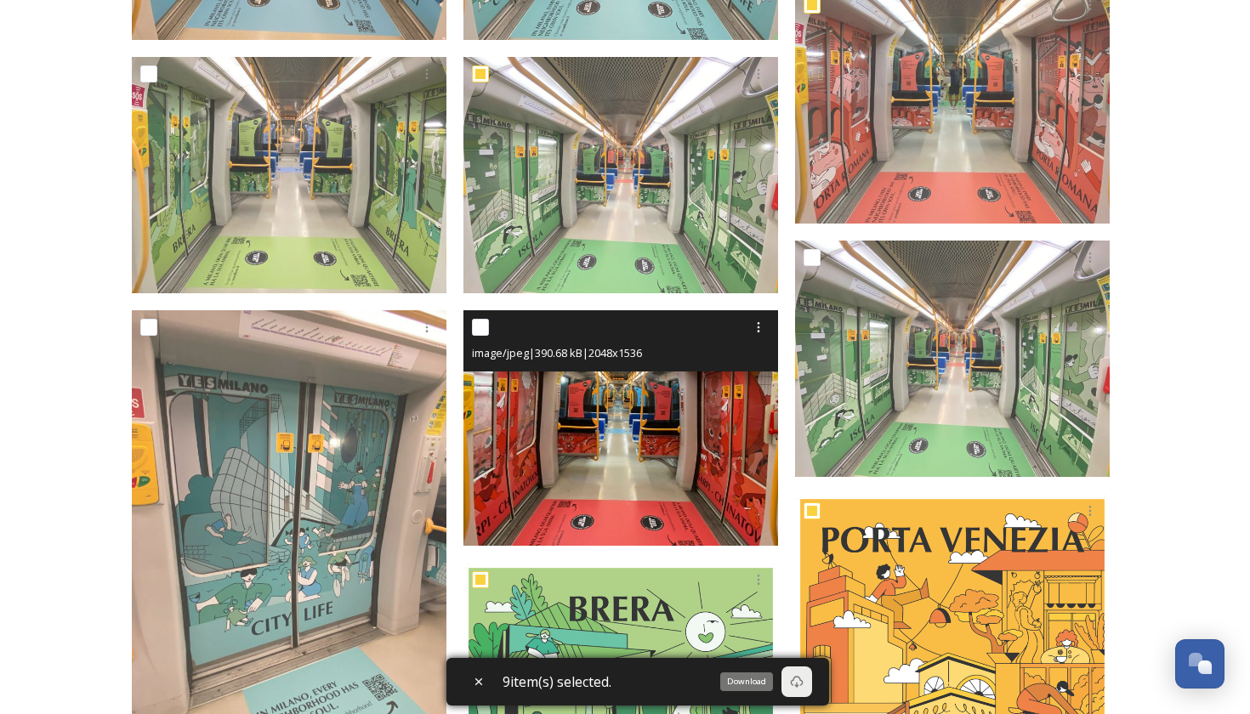
click at [480, 328] on input "checkbox" at bounding box center [480, 327] width 17 height 17
checkbox input "true"
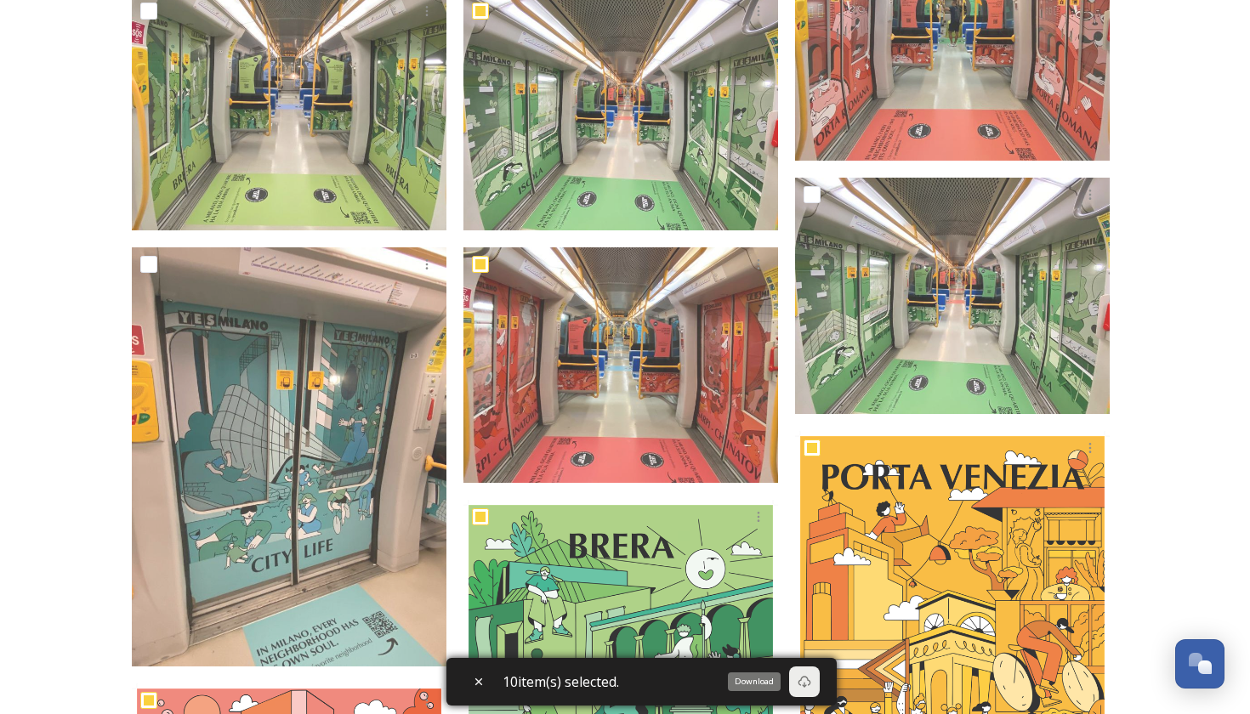
scroll to position [818, 0]
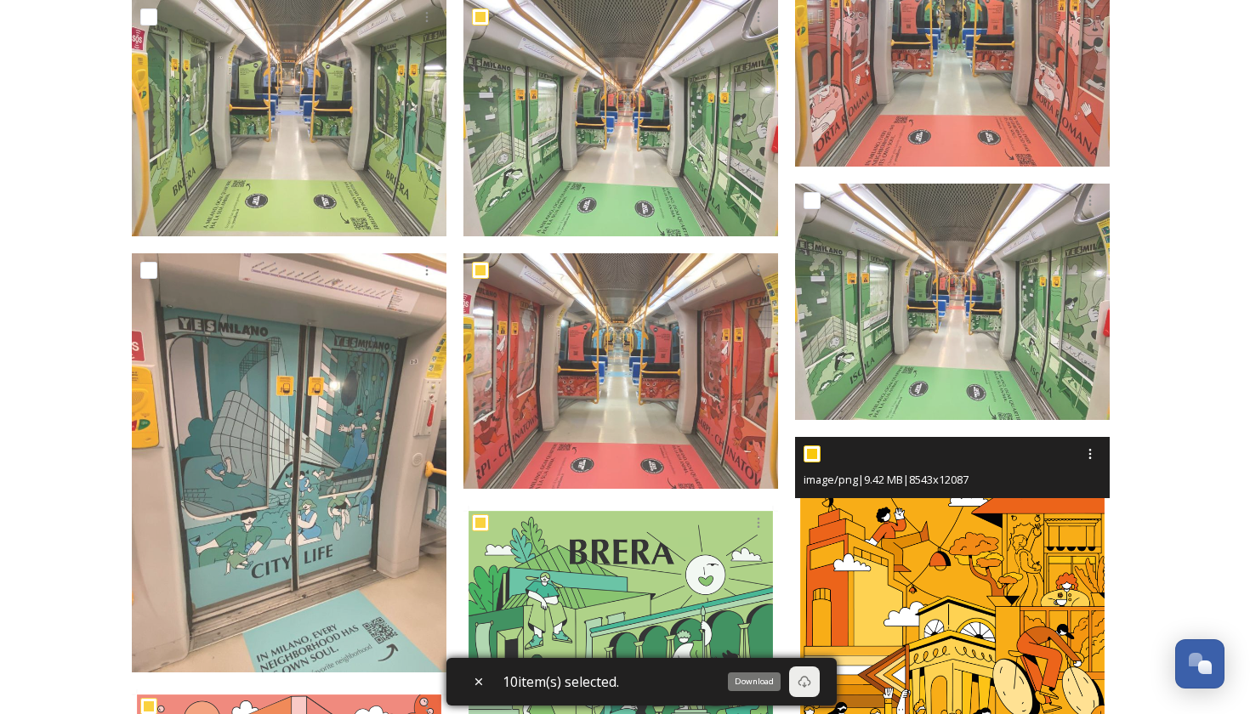
click at [813, 456] on input "checkbox" at bounding box center [811, 453] width 17 height 17
checkbox input "false"
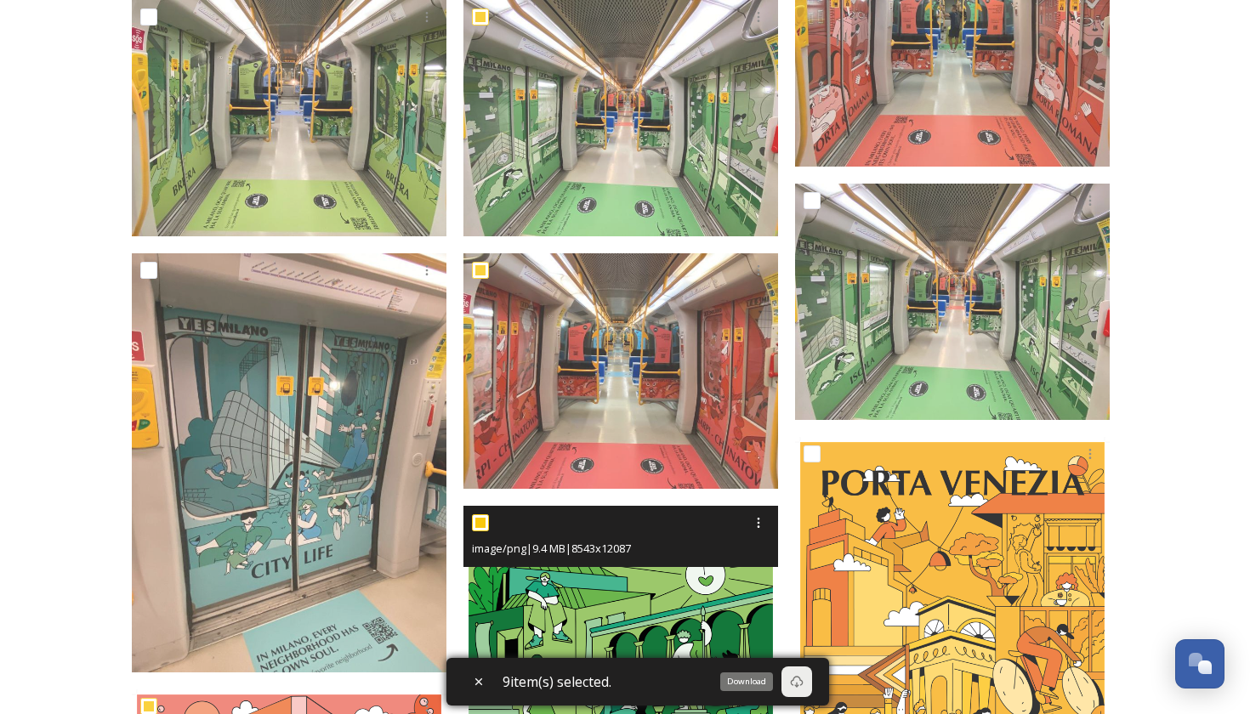
click at [479, 528] on input "checkbox" at bounding box center [480, 522] width 17 height 17
checkbox input "false"
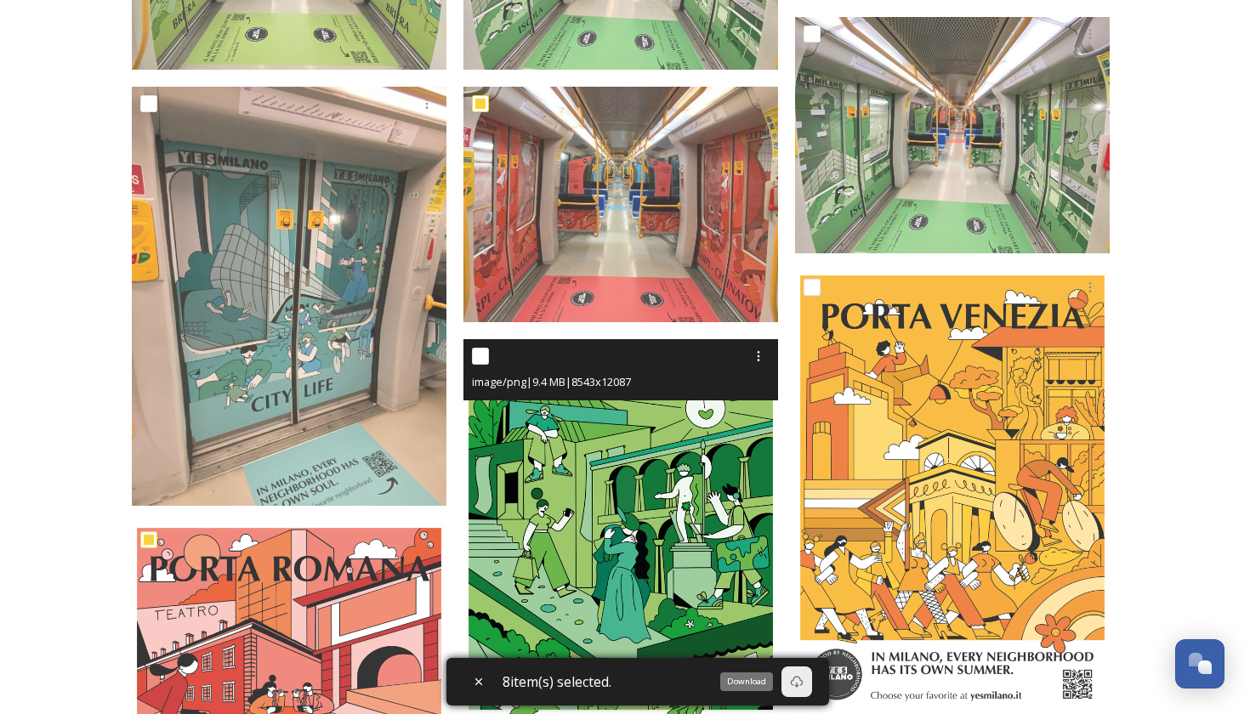
scroll to position [1003, 0]
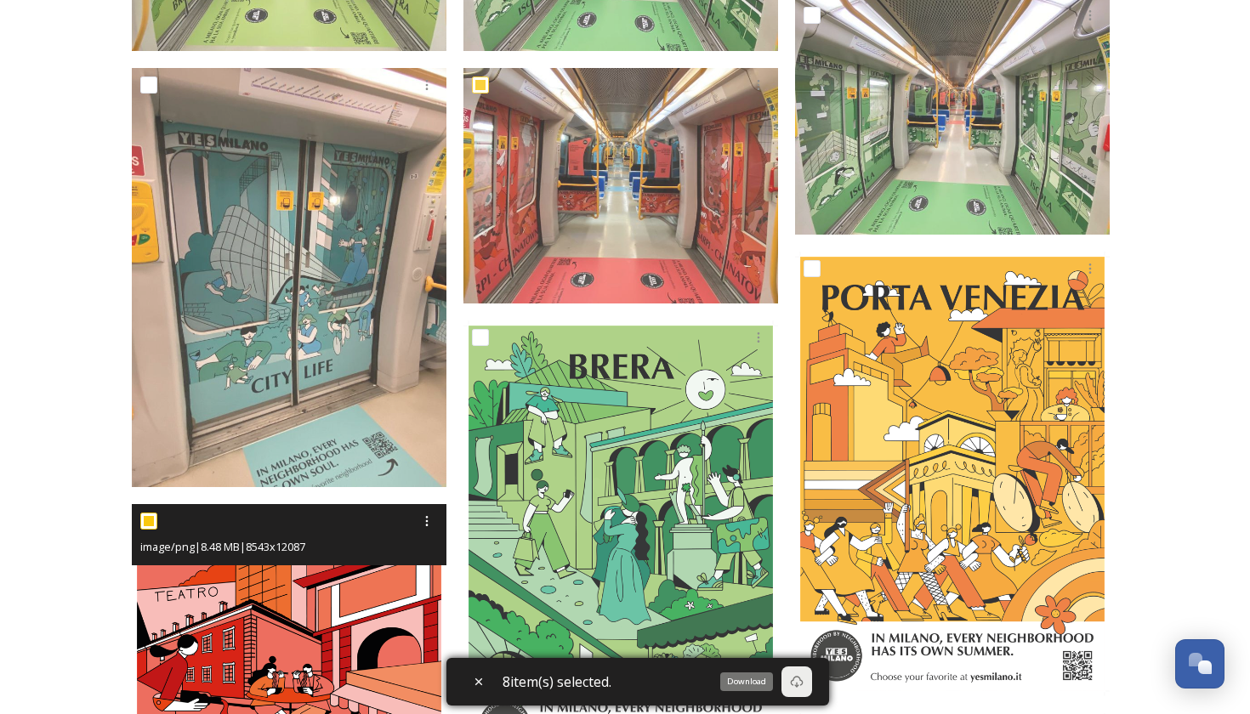
click at [151, 514] on input "checkbox" at bounding box center [148, 521] width 17 height 17
checkbox input "false"
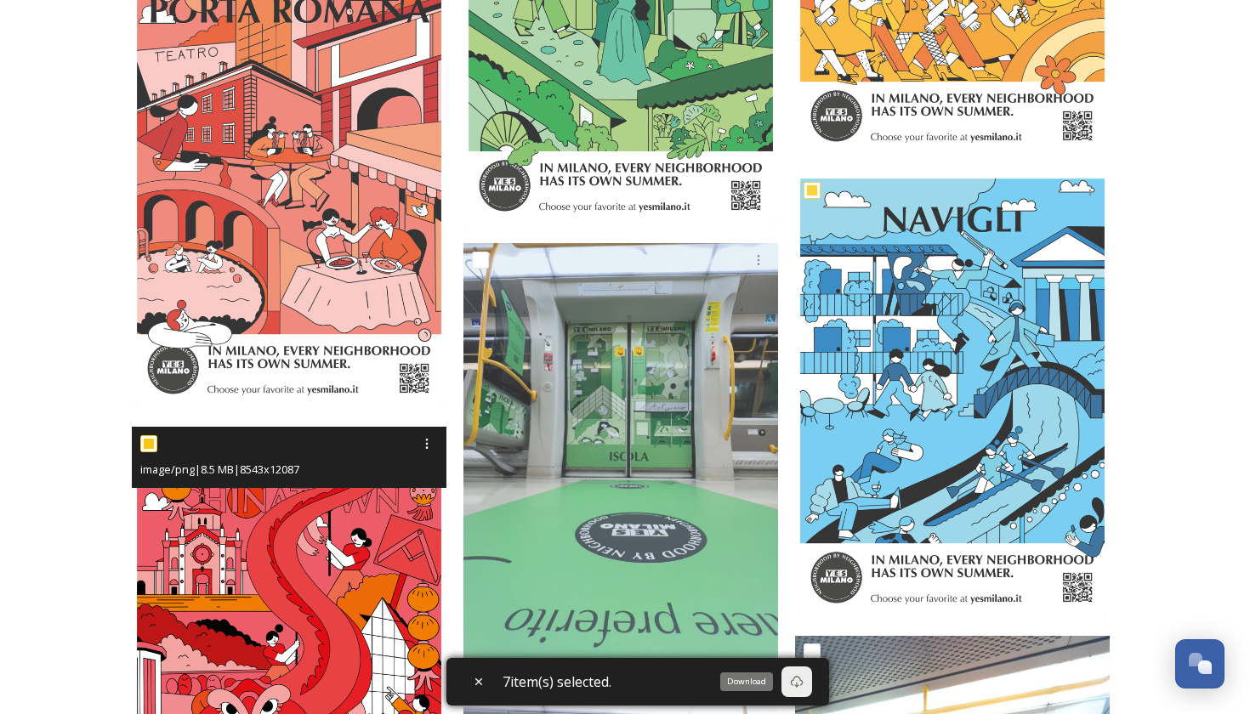
scroll to position [1557, 0]
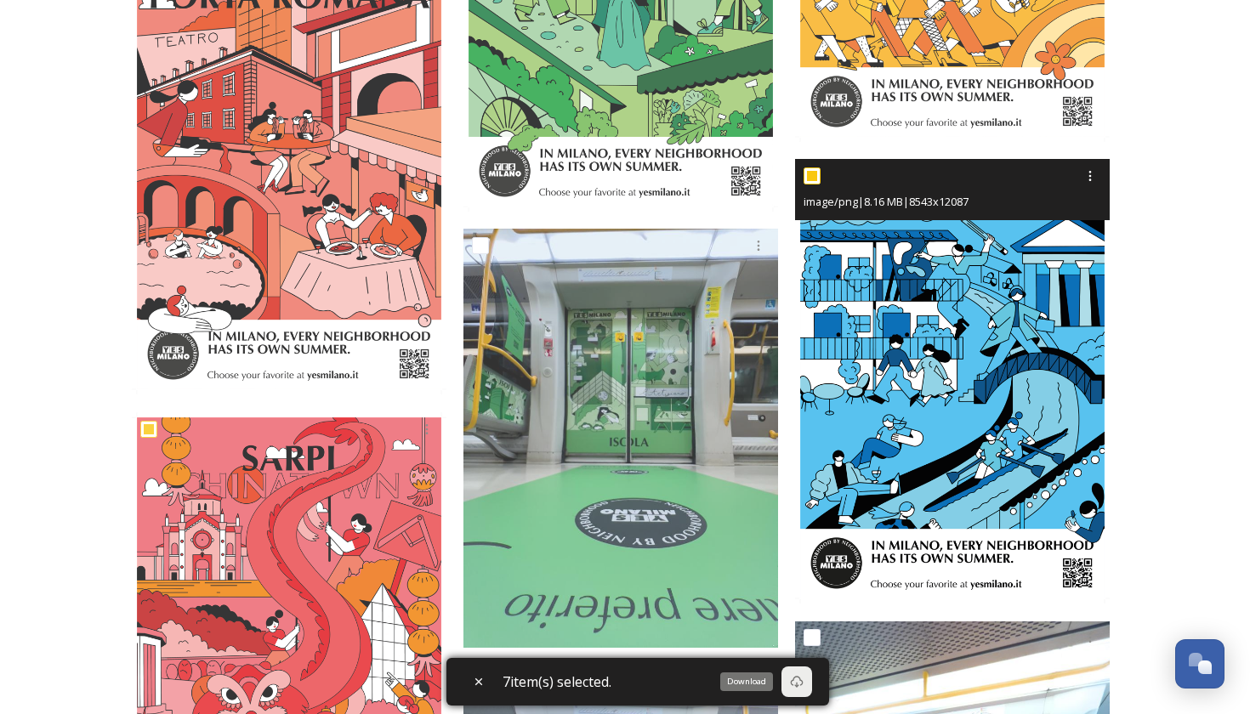
click at [812, 179] on input "checkbox" at bounding box center [811, 175] width 17 height 17
checkbox input "false"
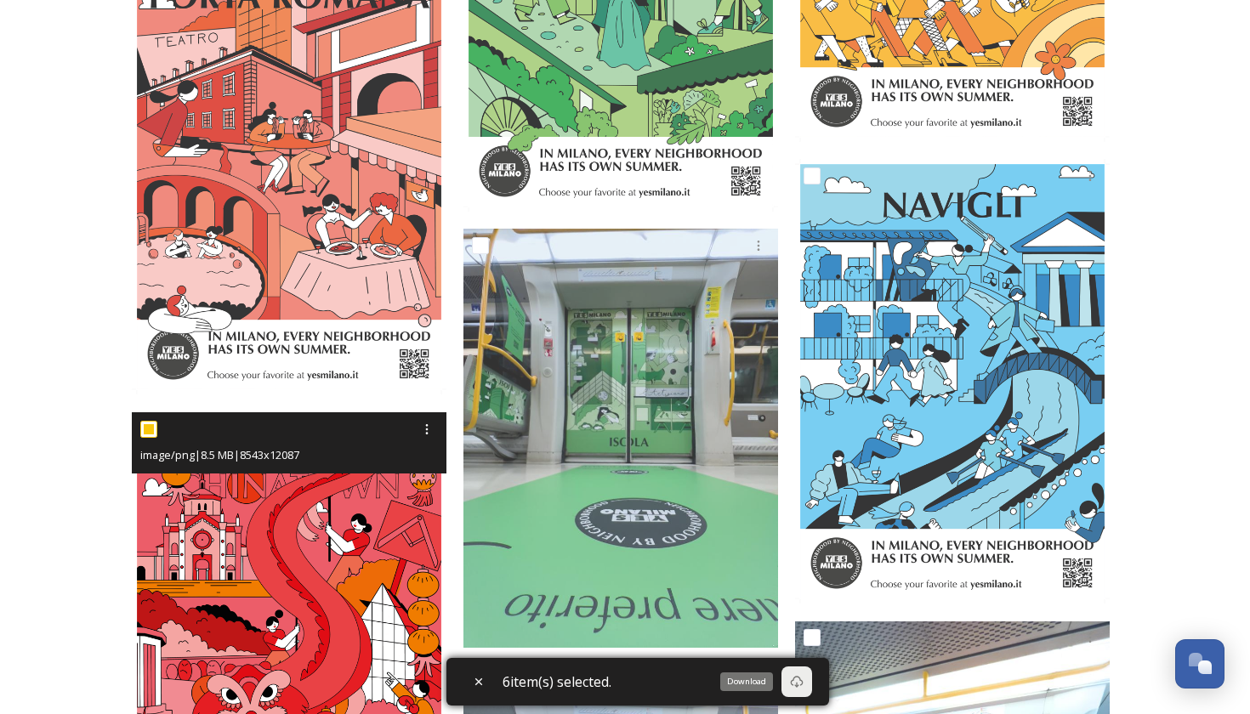
click at [145, 422] on input "checkbox" at bounding box center [148, 429] width 17 height 17
checkbox input "false"
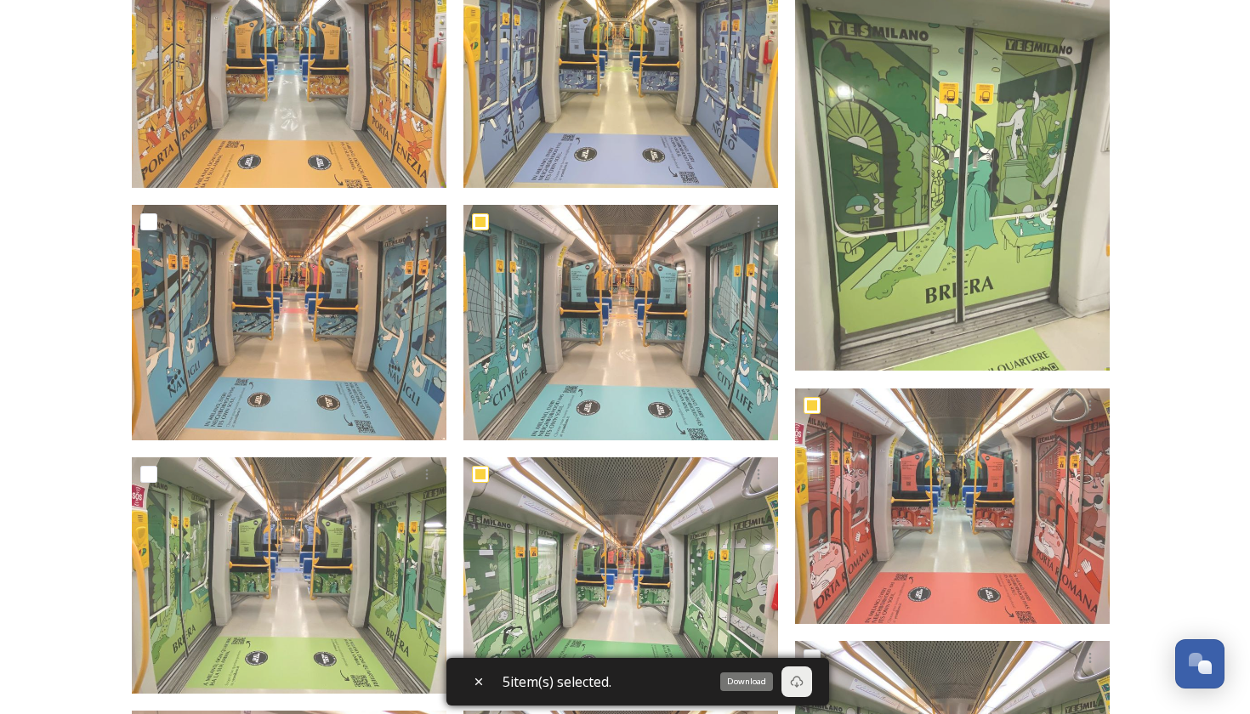
scroll to position [348, 0]
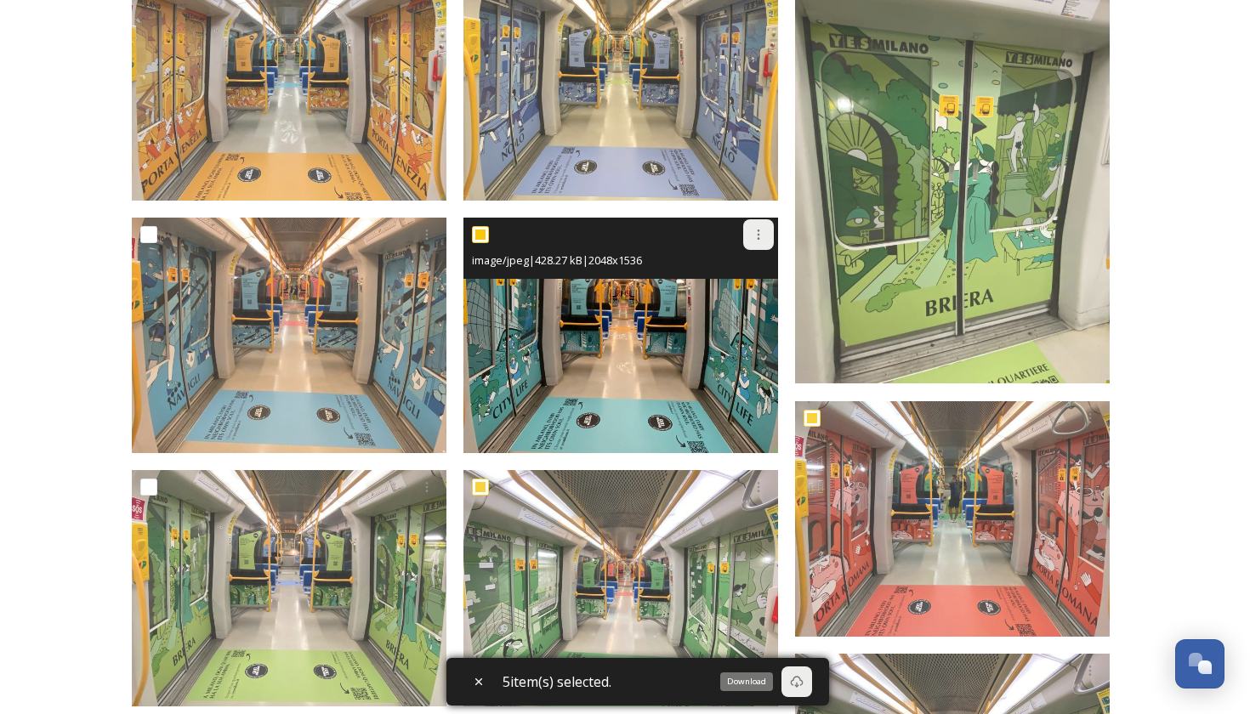
click at [757, 233] on icon at bounding box center [758, 235] width 14 height 14
click at [740, 297] on span "Download" at bounding box center [738, 305] width 52 height 16
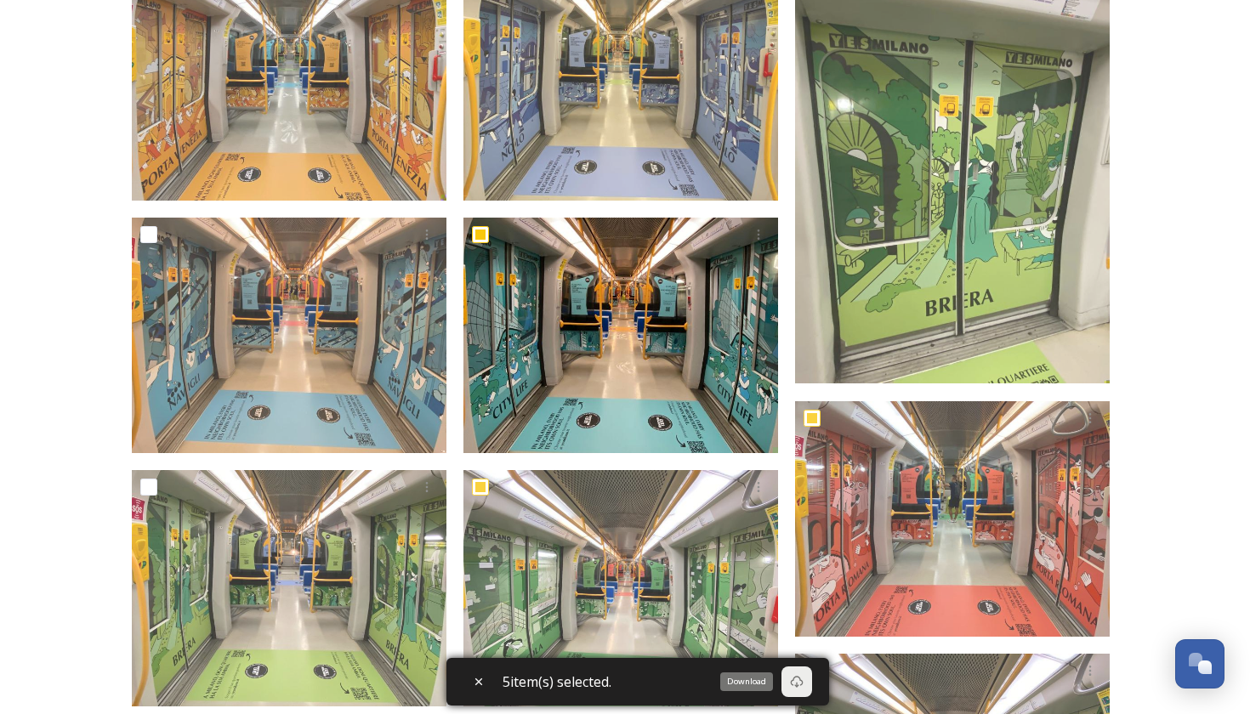
click at [743, 685] on div "Download" at bounding box center [746, 681] width 53 height 19
